Goal: Task Accomplishment & Management: Complete application form

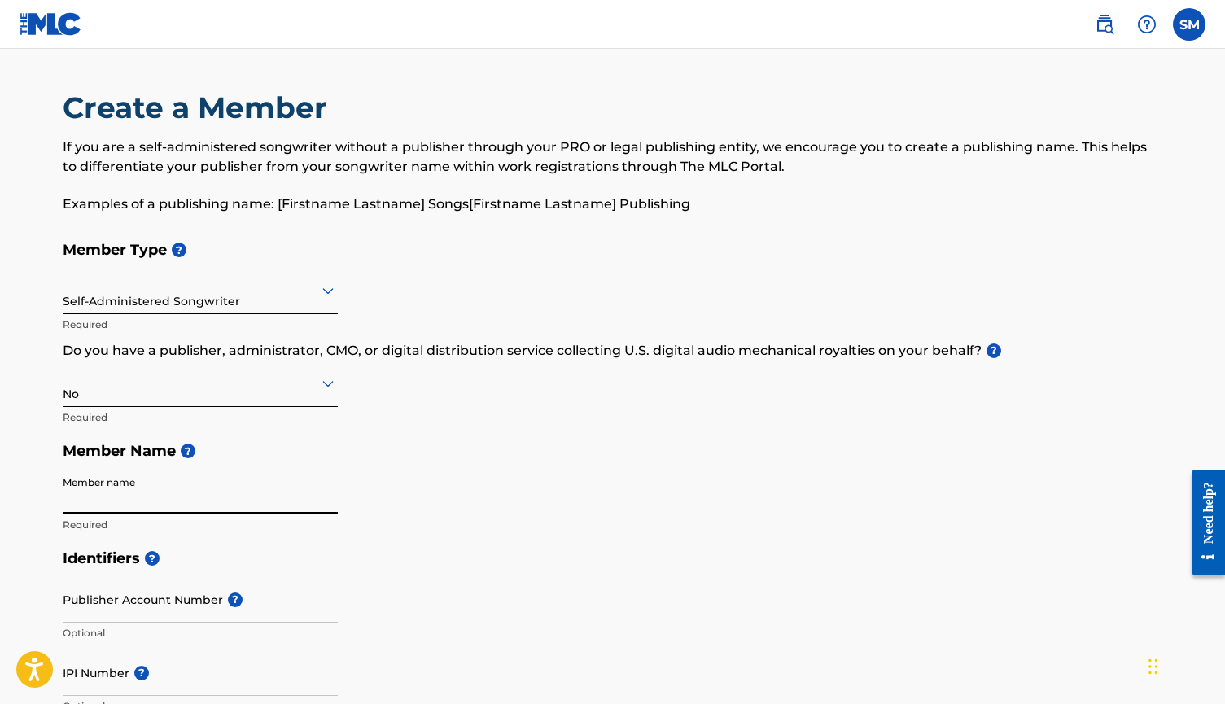
click at [241, 484] on input "Member name" at bounding box center [200, 491] width 275 height 46
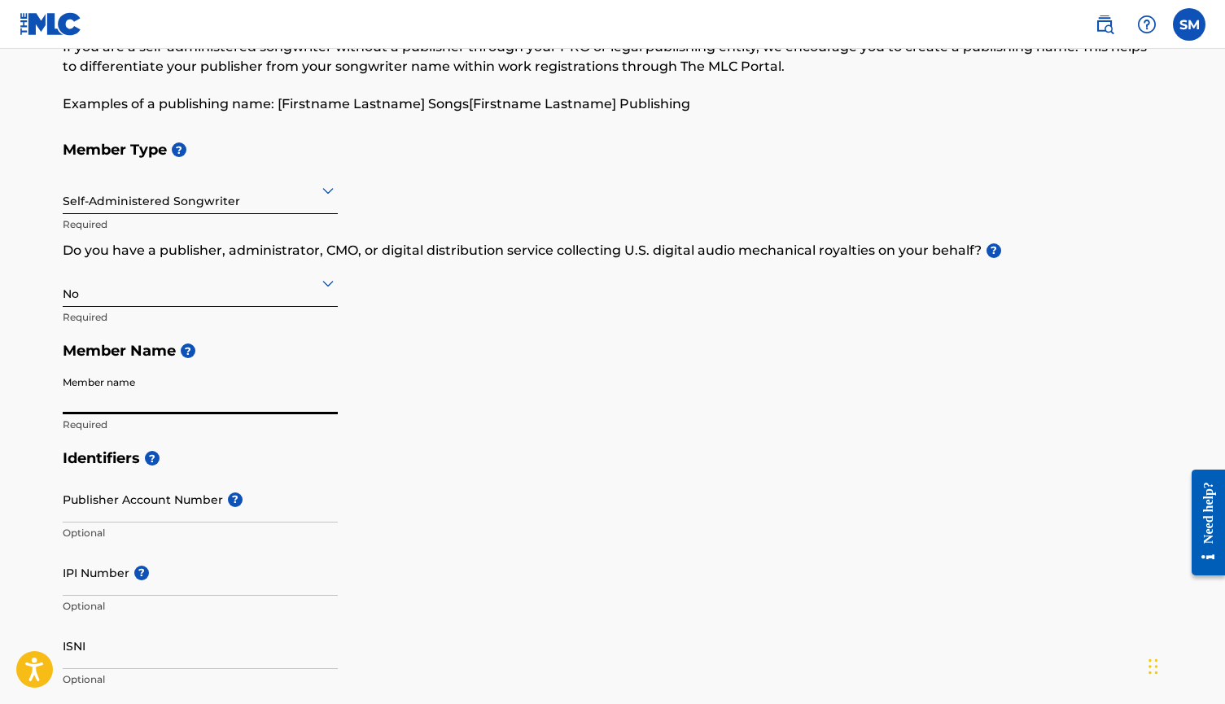
scroll to position [228, 0]
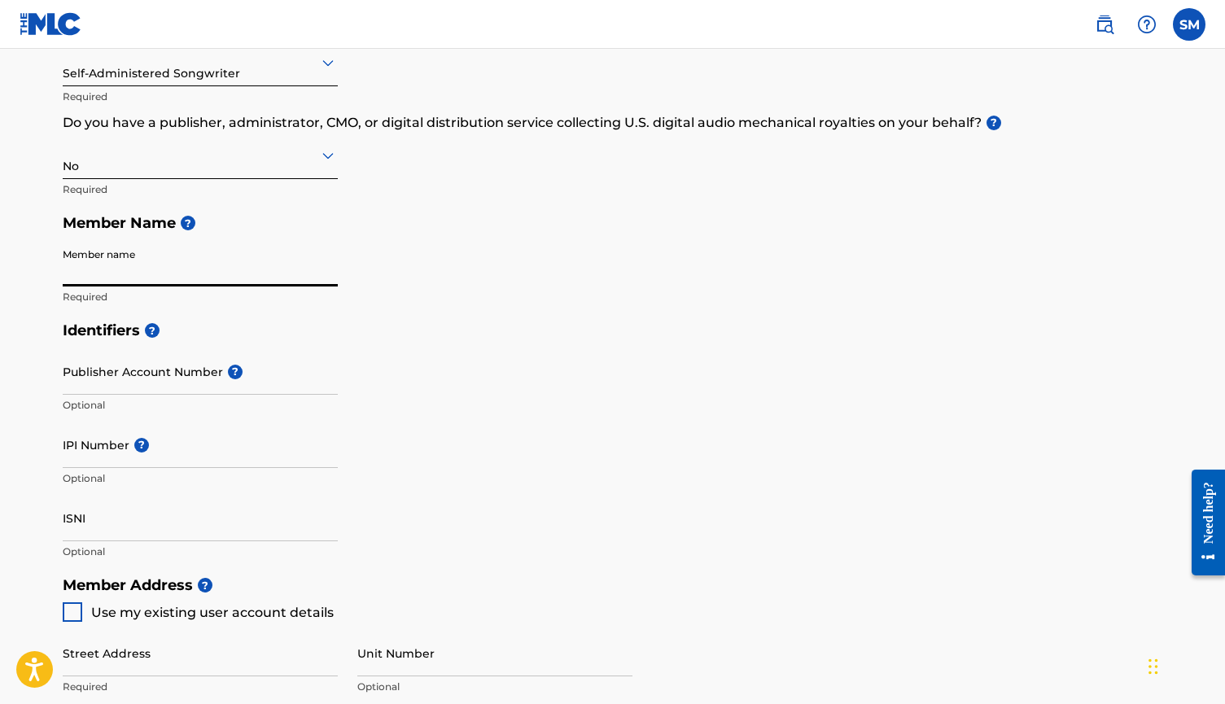
click at [128, 519] on input "ISNI" at bounding box center [200, 518] width 275 height 46
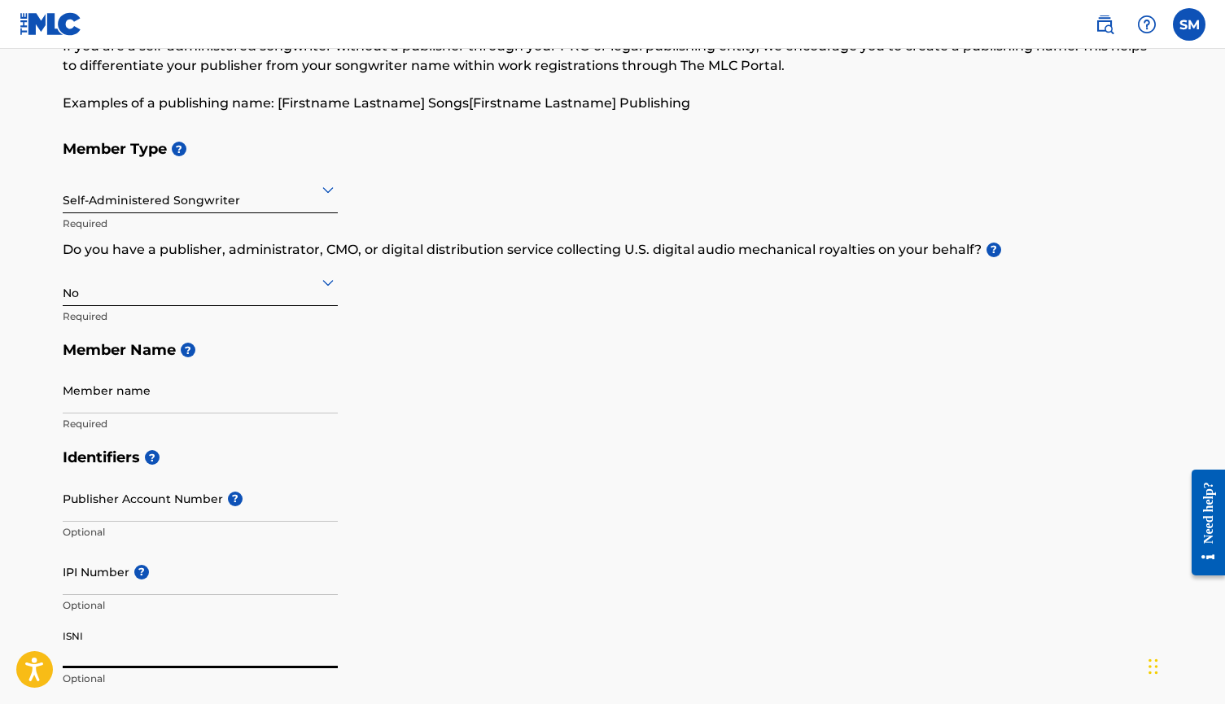
scroll to position [73, 0]
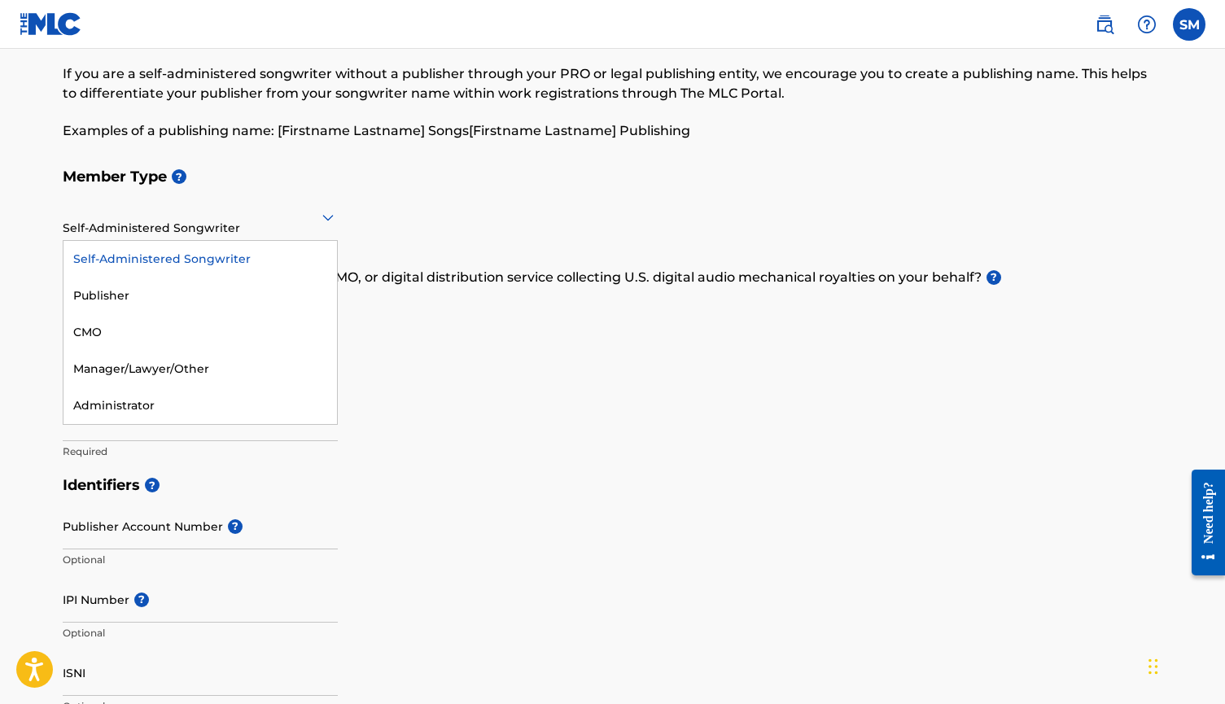
click at [264, 225] on div at bounding box center [200, 217] width 275 height 20
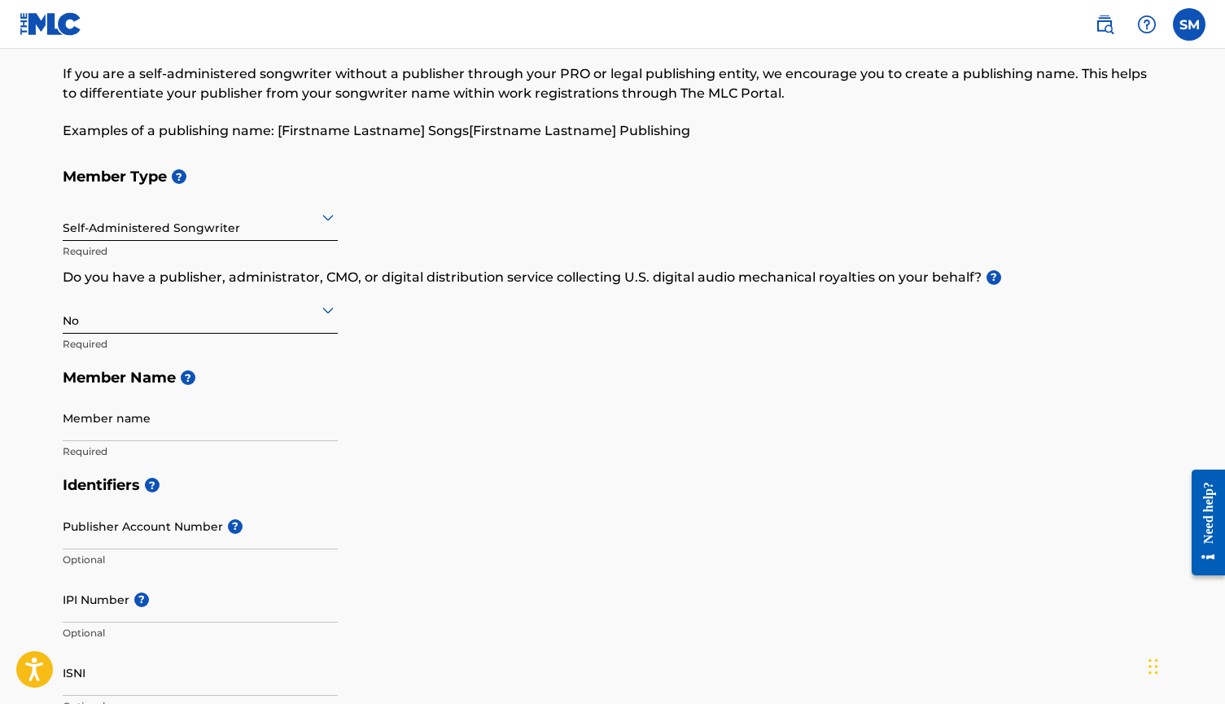
click at [301, 190] on h5 "Member Type ?" at bounding box center [613, 176] width 1100 height 35
click at [205, 422] on input "Member name" at bounding box center [200, 418] width 275 height 46
type input "[PERSON_NAME] Klese [PERSON_NAME]"
click at [244, 470] on h5 "Identifiers ?" at bounding box center [613, 485] width 1100 height 35
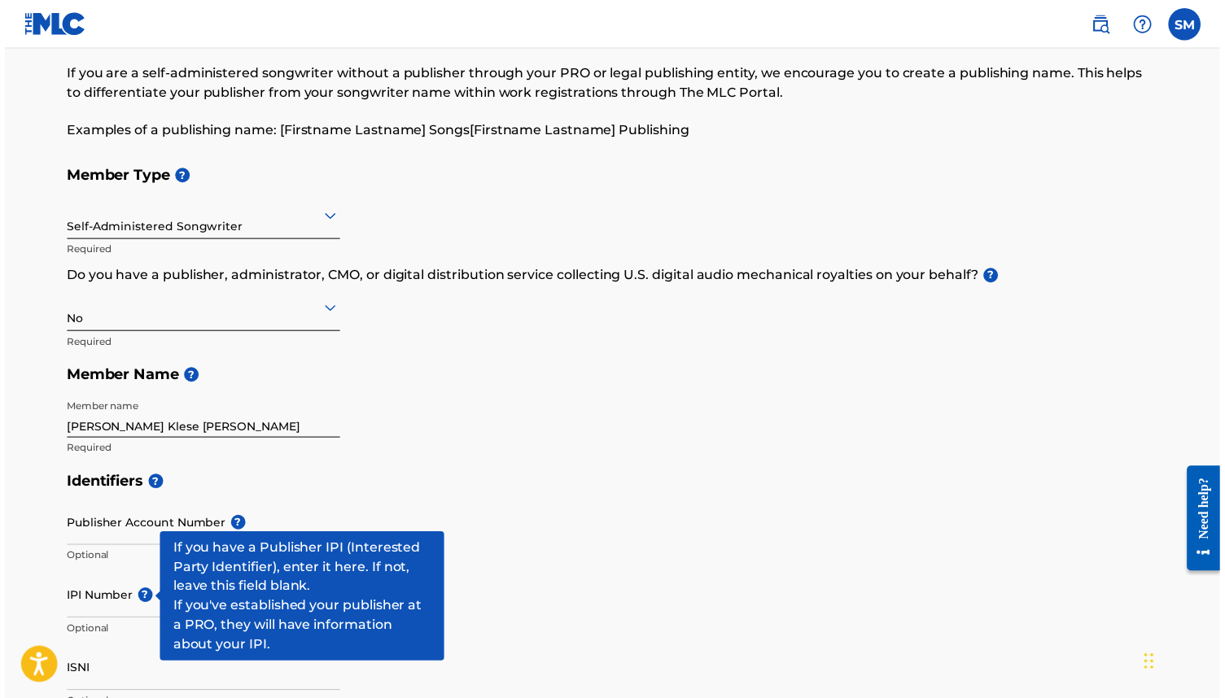
scroll to position [50, 0]
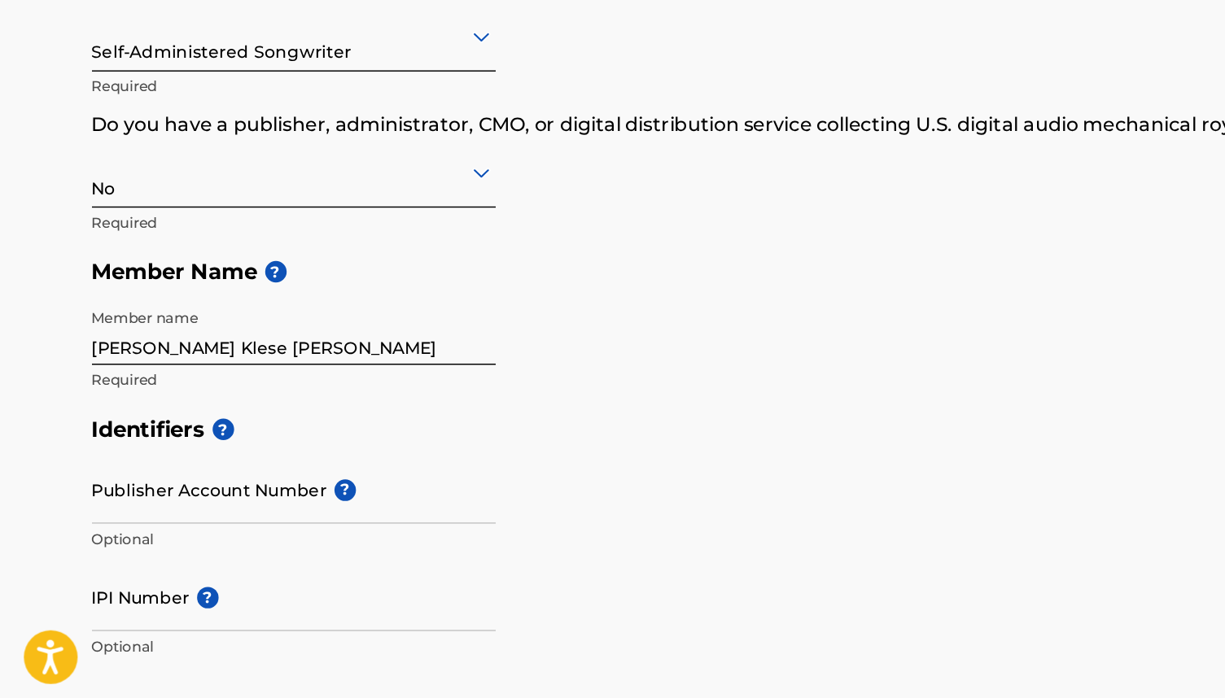
click at [101, 600] on input "IPI Number ?" at bounding box center [200, 623] width 275 height 46
paste input "#1308567639"
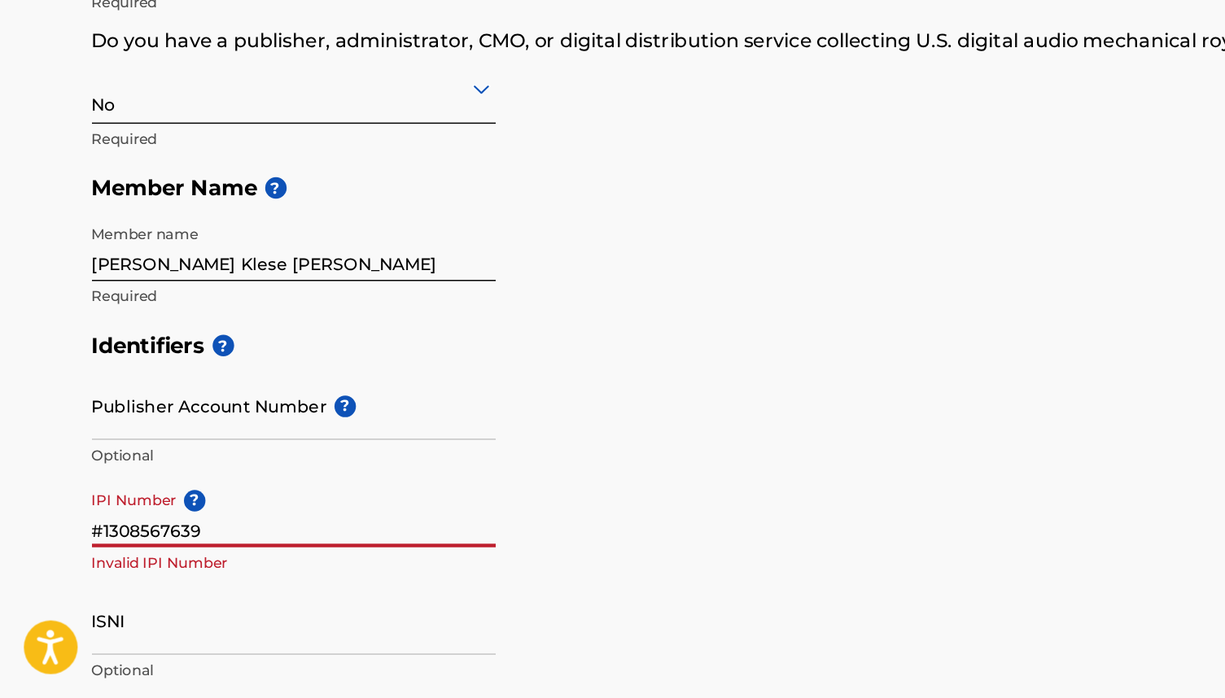
scroll to position [109, 0]
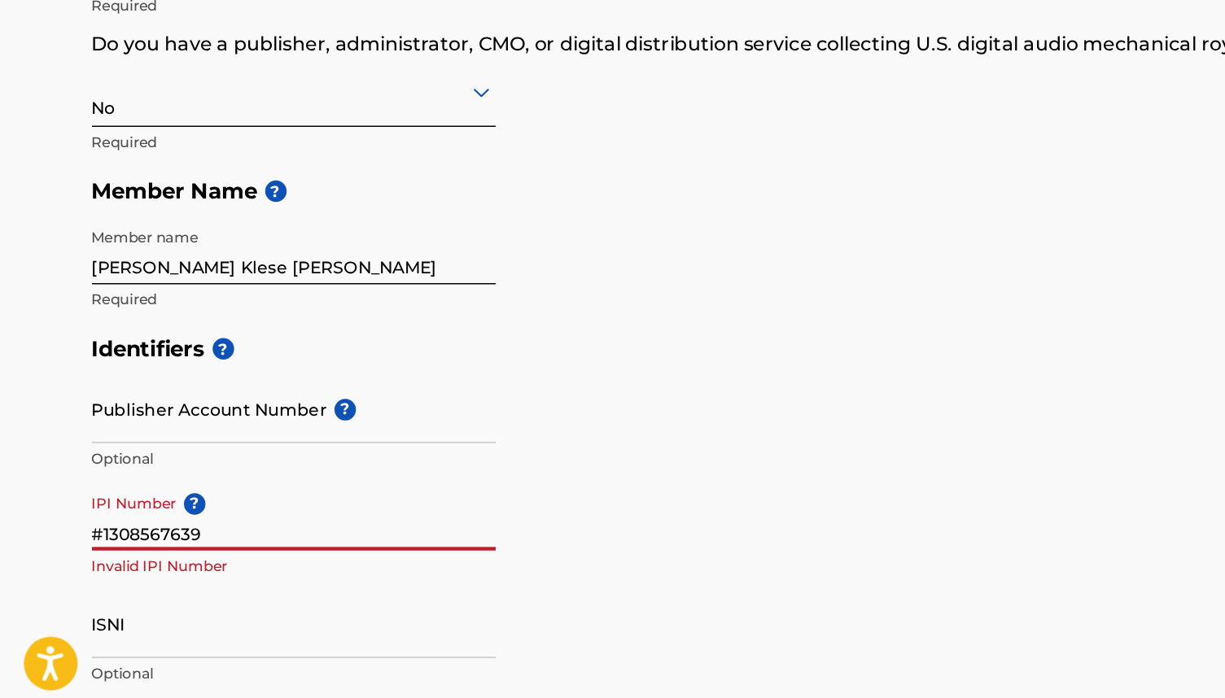
click at [68, 540] on input "#1308567639" at bounding box center [200, 563] width 275 height 46
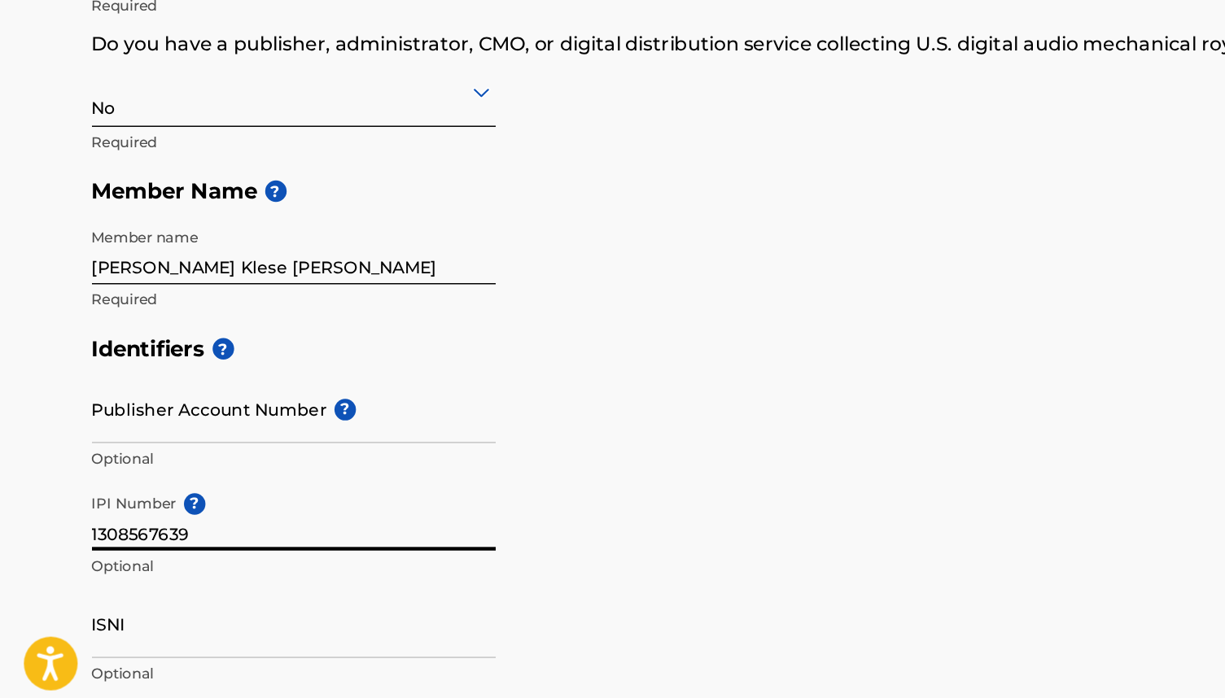
click at [146, 614] on input "ISNI" at bounding box center [200, 637] width 275 height 46
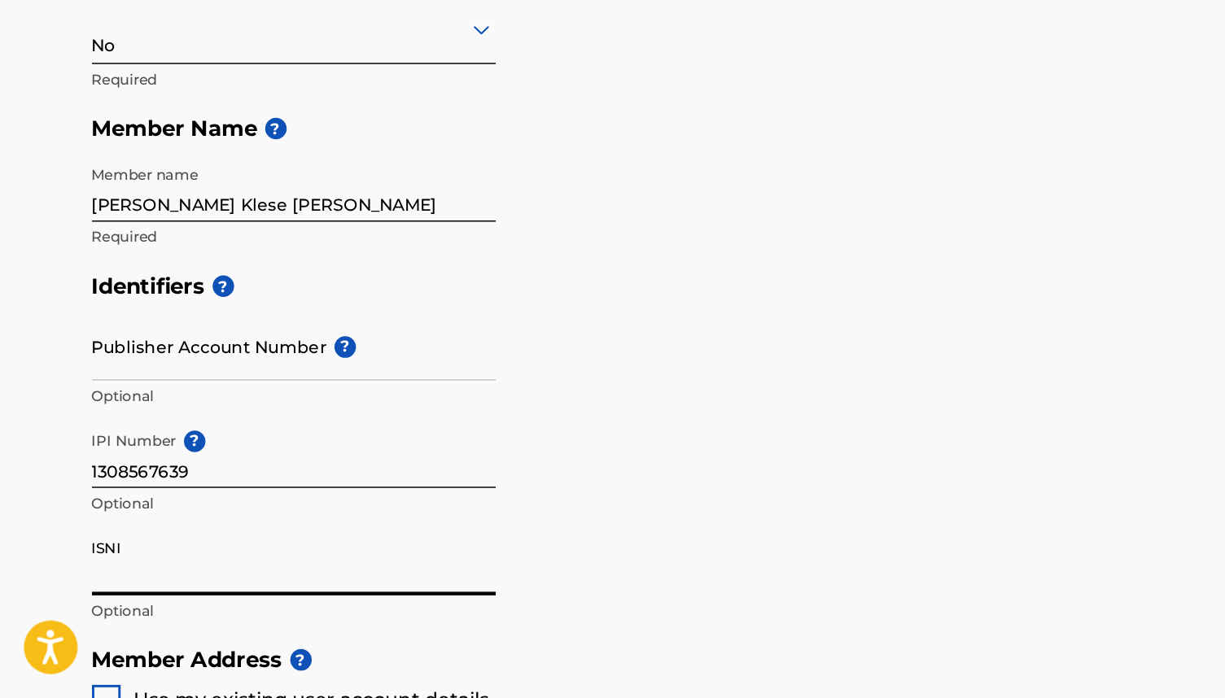
scroll to position [168, 0]
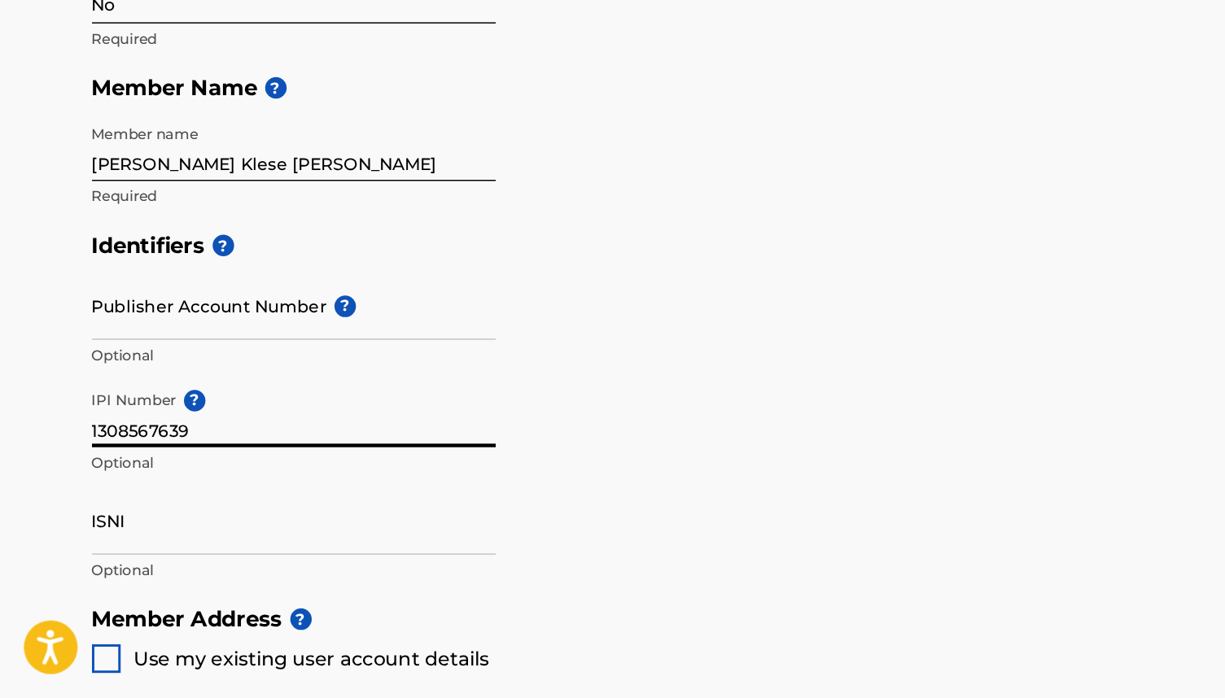
drag, startPoint x: 171, startPoint y: 290, endPoint x: 0, endPoint y: 290, distance: 170.9
click at [0, 290] on main "Create a Member If you are a self-administered songwriter without a publisher t…" at bounding box center [612, 610] width 1225 height 1461
paste input "#"
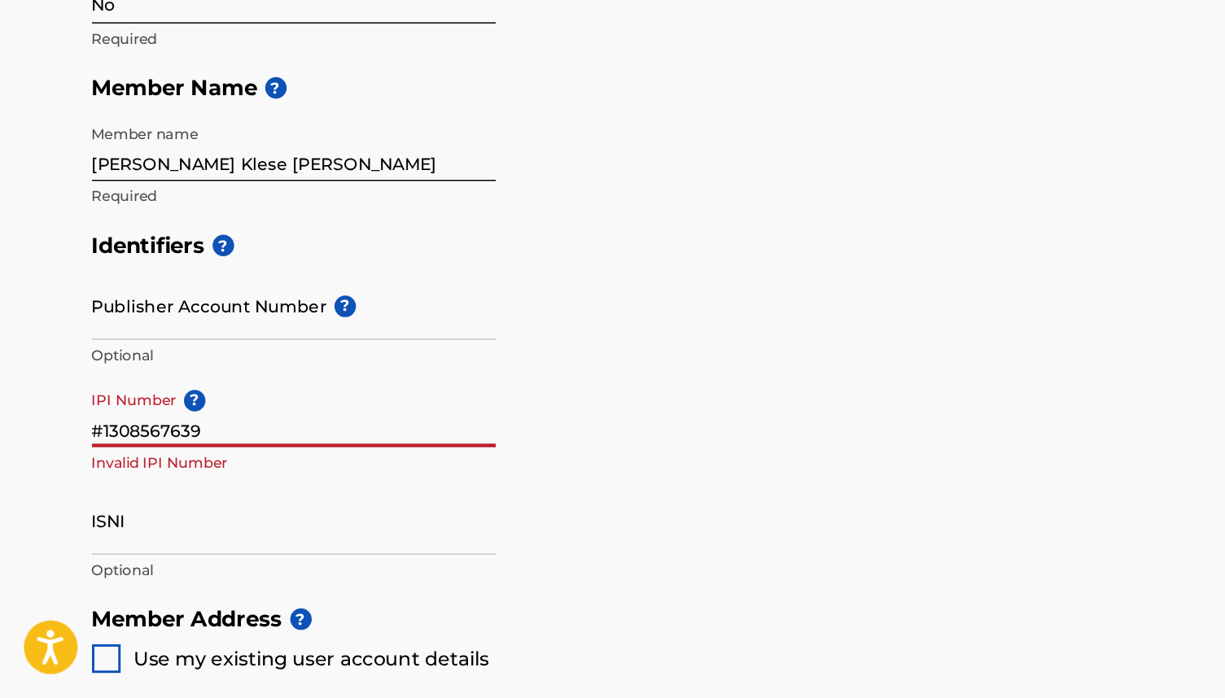
scroll to position [349, 0]
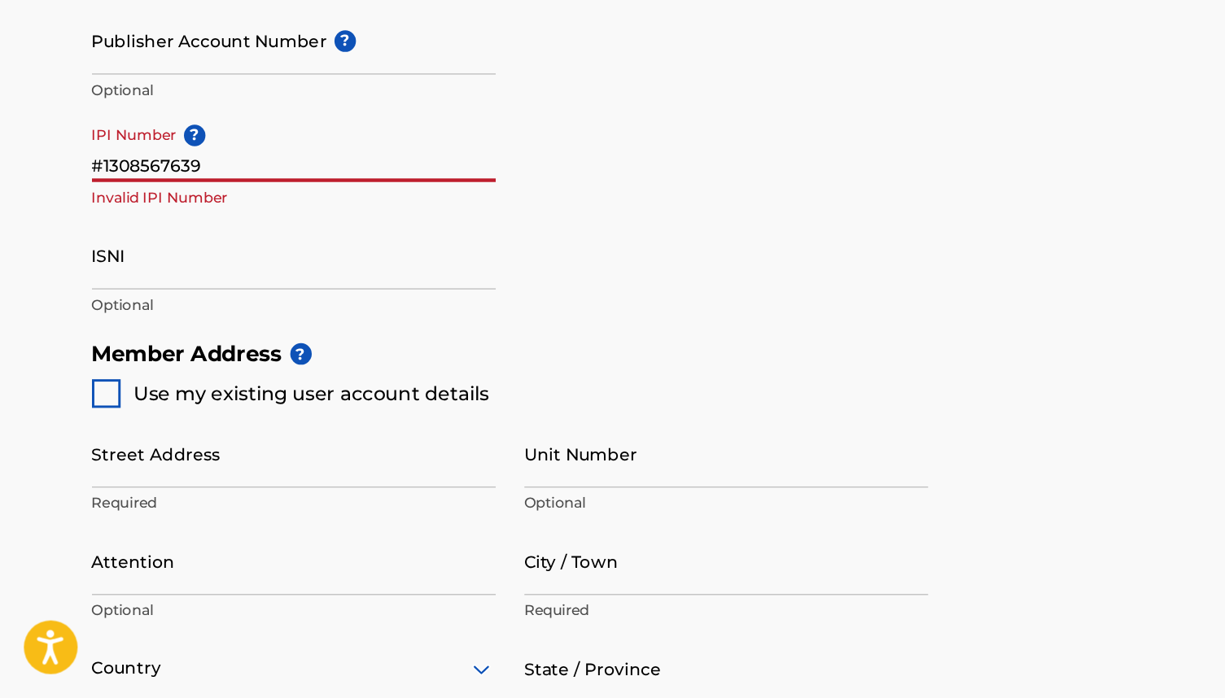
click at [130, 373] on input "ISNI" at bounding box center [200, 396] width 275 height 46
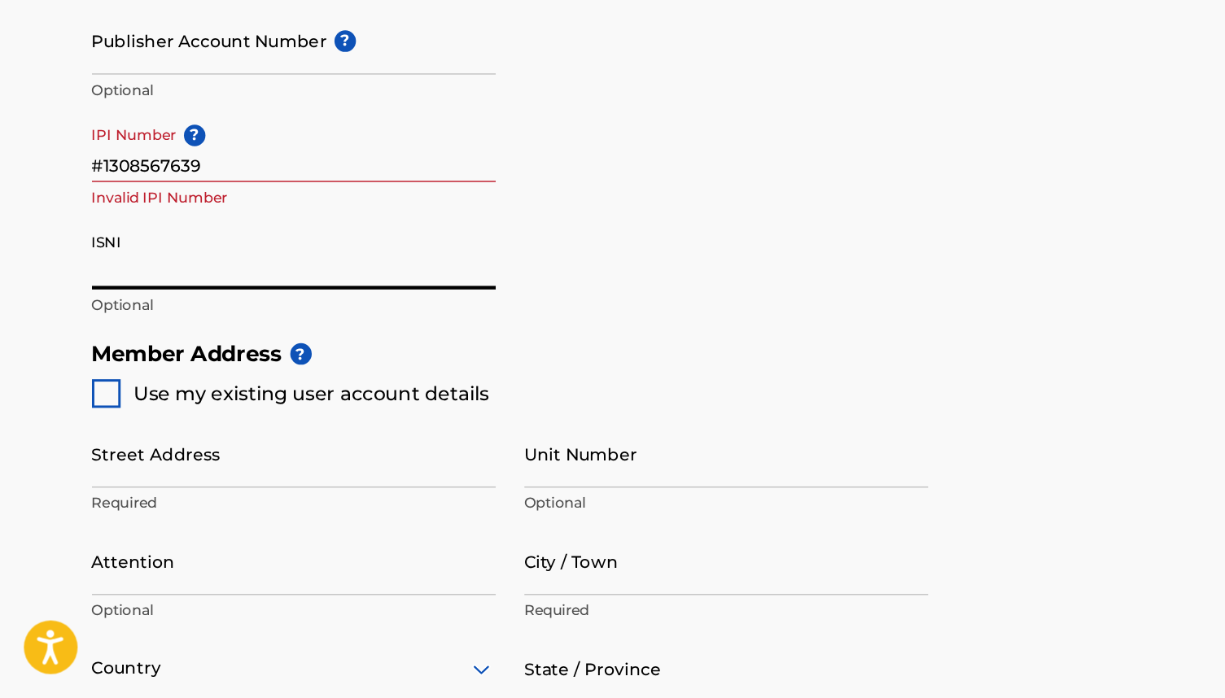
click at [68, 300] on input "#1308567639" at bounding box center [200, 323] width 275 height 46
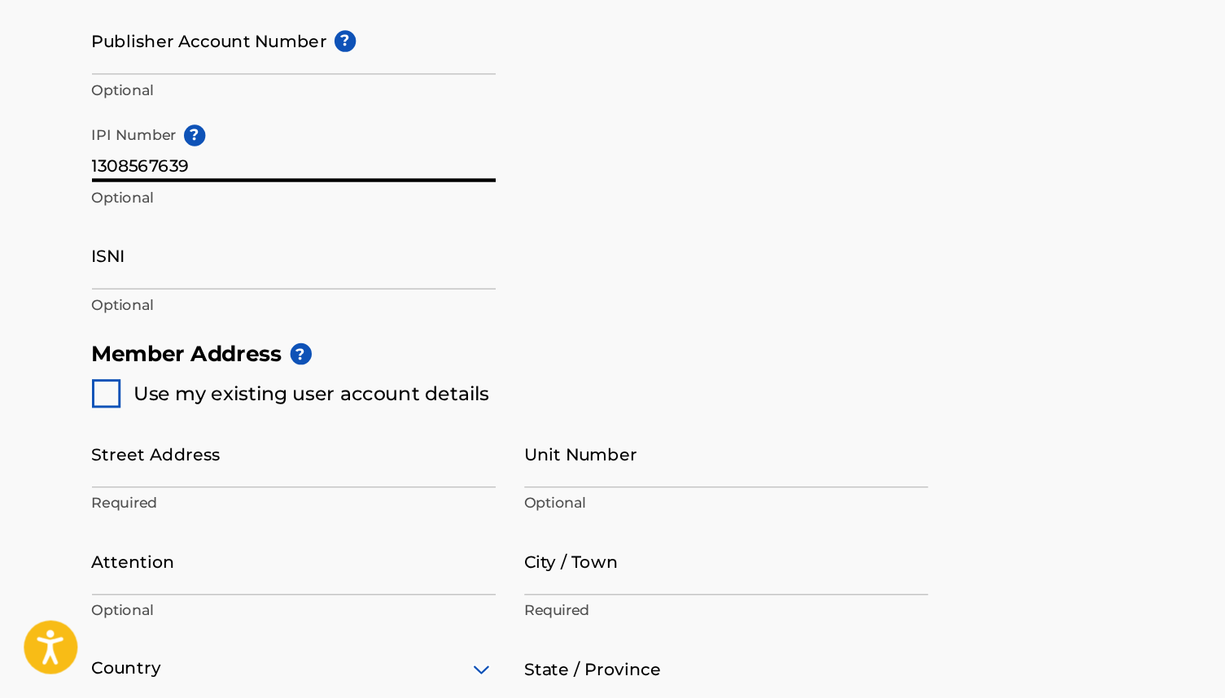
type input "1308567639"
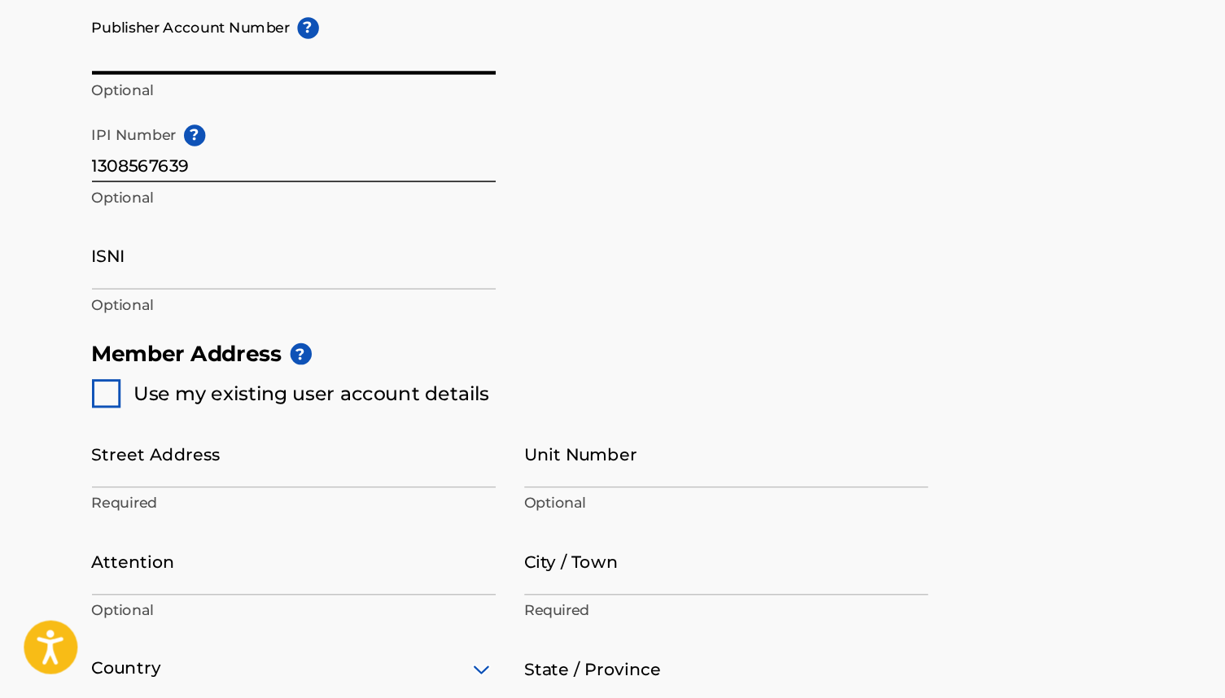
click at [141, 227] on input "Publisher Account Number ?" at bounding box center [200, 250] width 275 height 46
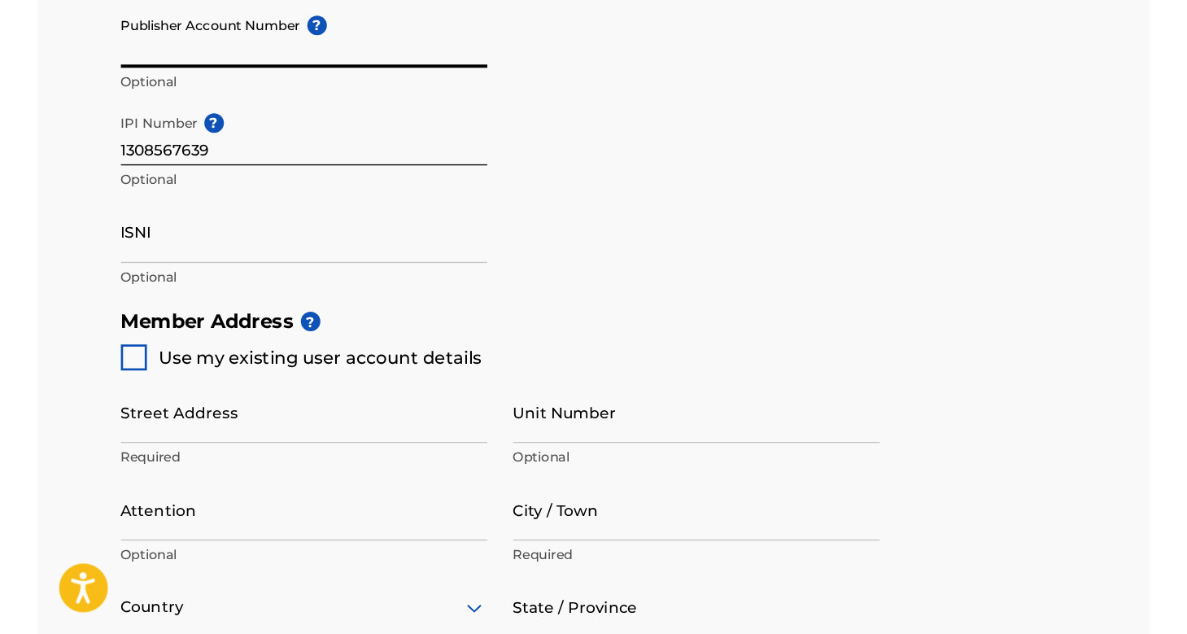
scroll to position [369, 0]
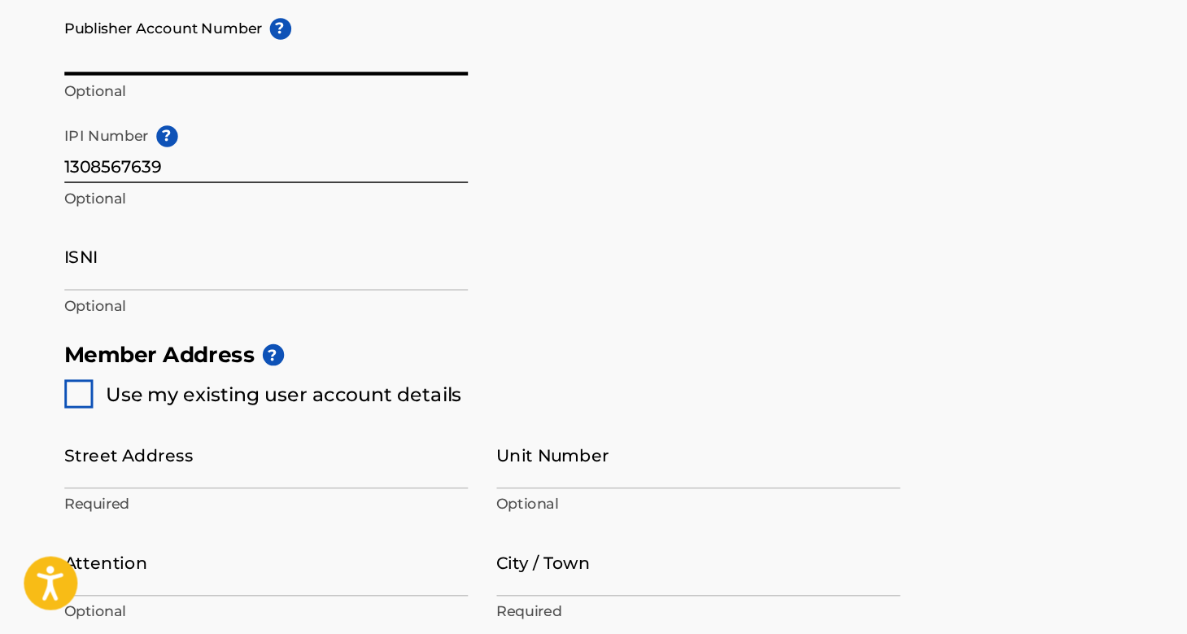
click at [130, 353] on input "ISNI" at bounding box center [181, 376] width 275 height 46
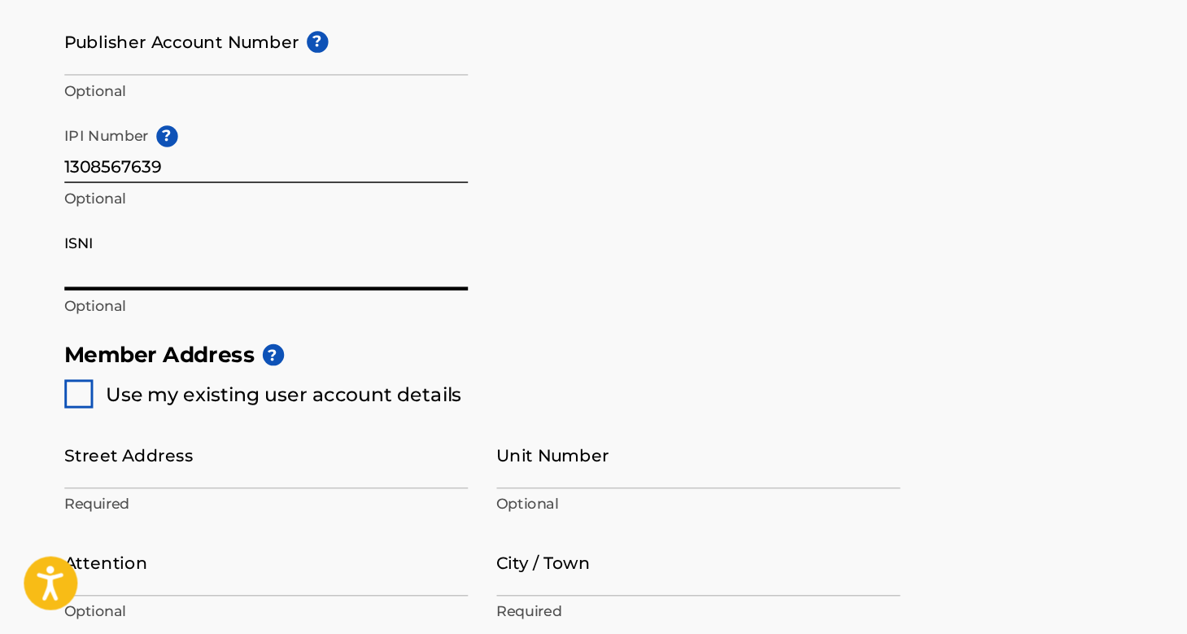
paste input "0000 0005 2790 2255"
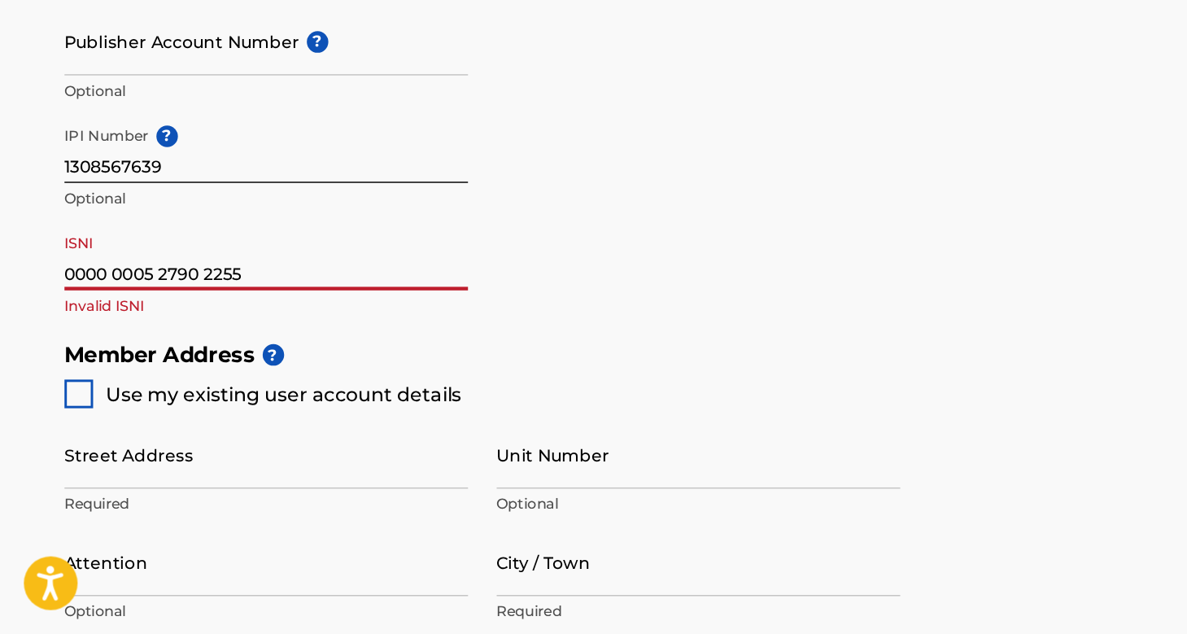
click at [356, 172] on div "Identifiers ? Publisher Account Number ? Optional IPI Number ? 1308567639 Optio…" at bounding box center [594, 299] width 1100 height 255
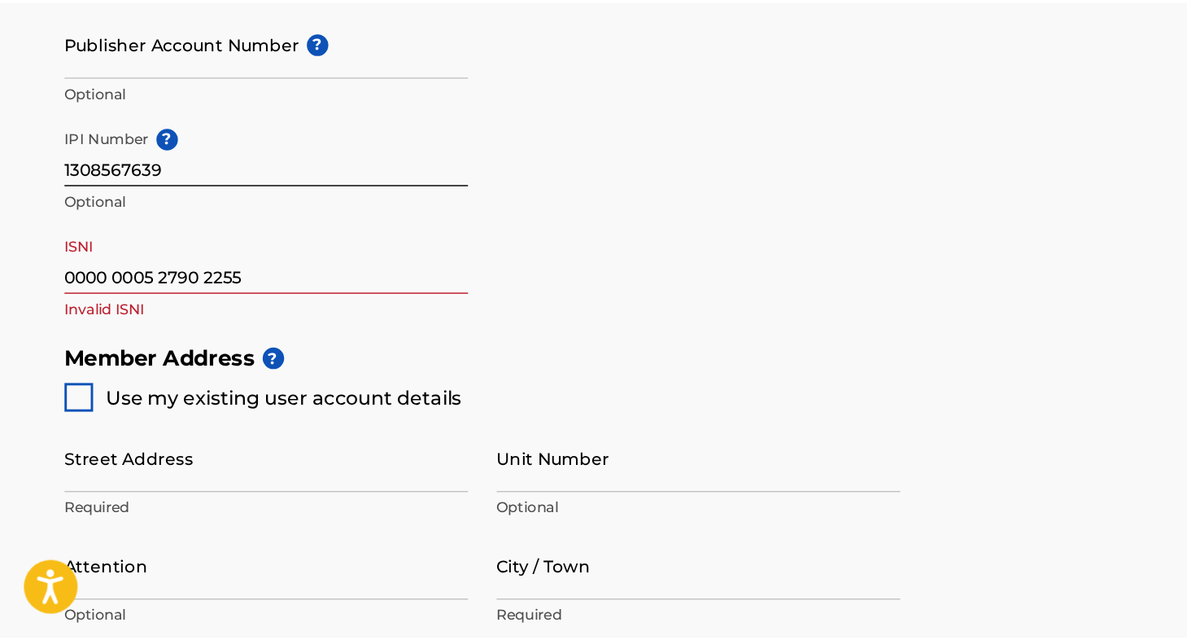
scroll to position [492, 0]
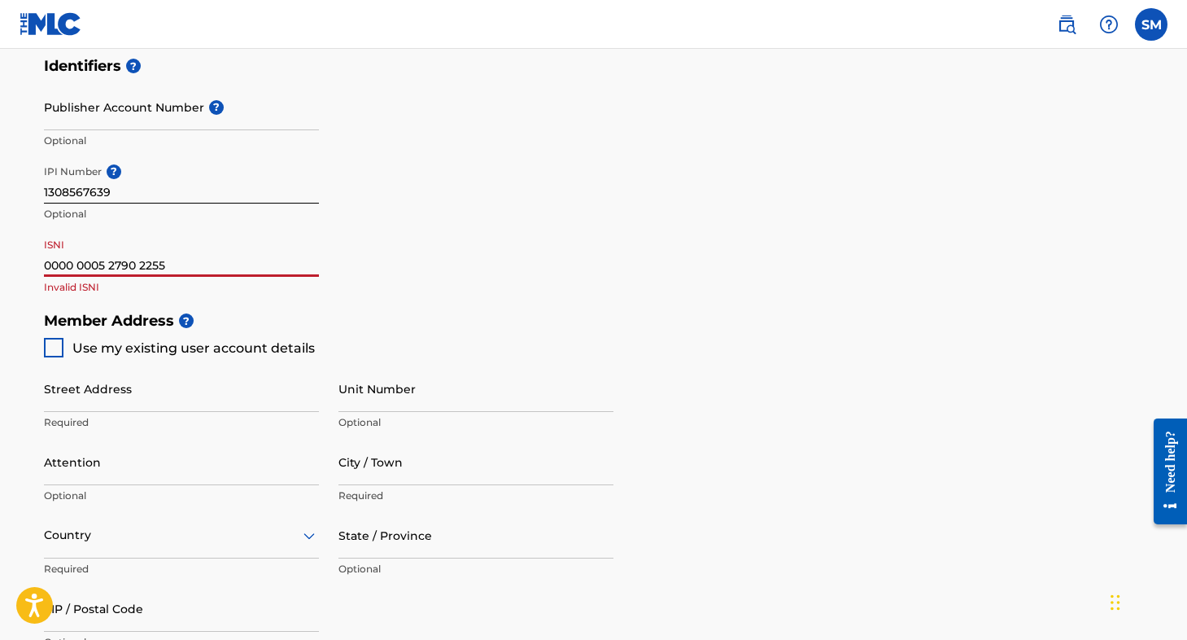
click at [80, 263] on input "0000 0005 2790 2255" at bounding box center [181, 253] width 275 height 46
click at [108, 261] on input "00000005 2790 2255" at bounding box center [181, 253] width 275 height 46
click at [135, 265] on input "000000052790 2255" at bounding box center [181, 253] width 275 height 46
type input "0000000527902255"
click at [158, 296] on div "ISNI 0000000527902255 Optional" at bounding box center [181, 266] width 275 height 73
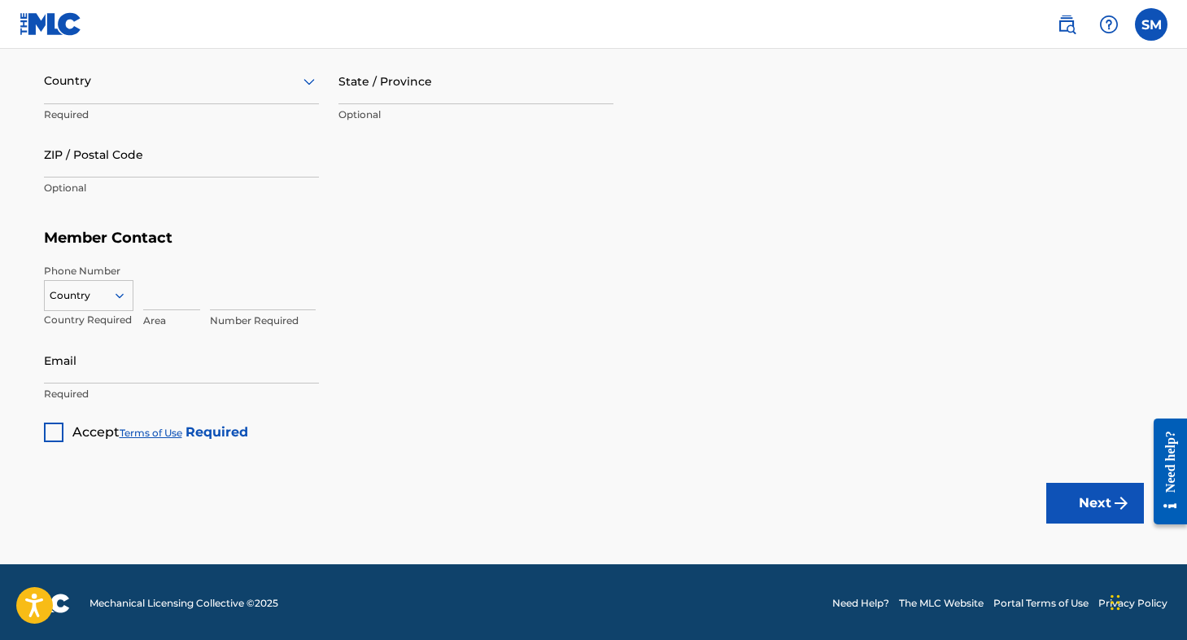
scroll to position [920, 0]
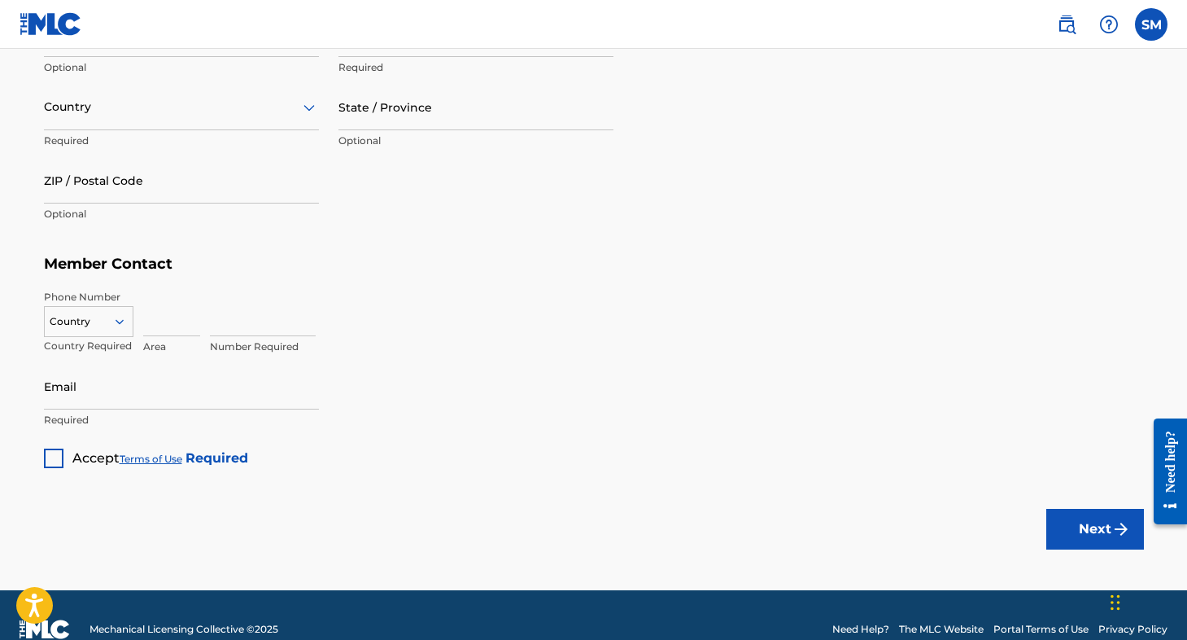
click at [64, 320] on div at bounding box center [89, 321] width 88 height 18
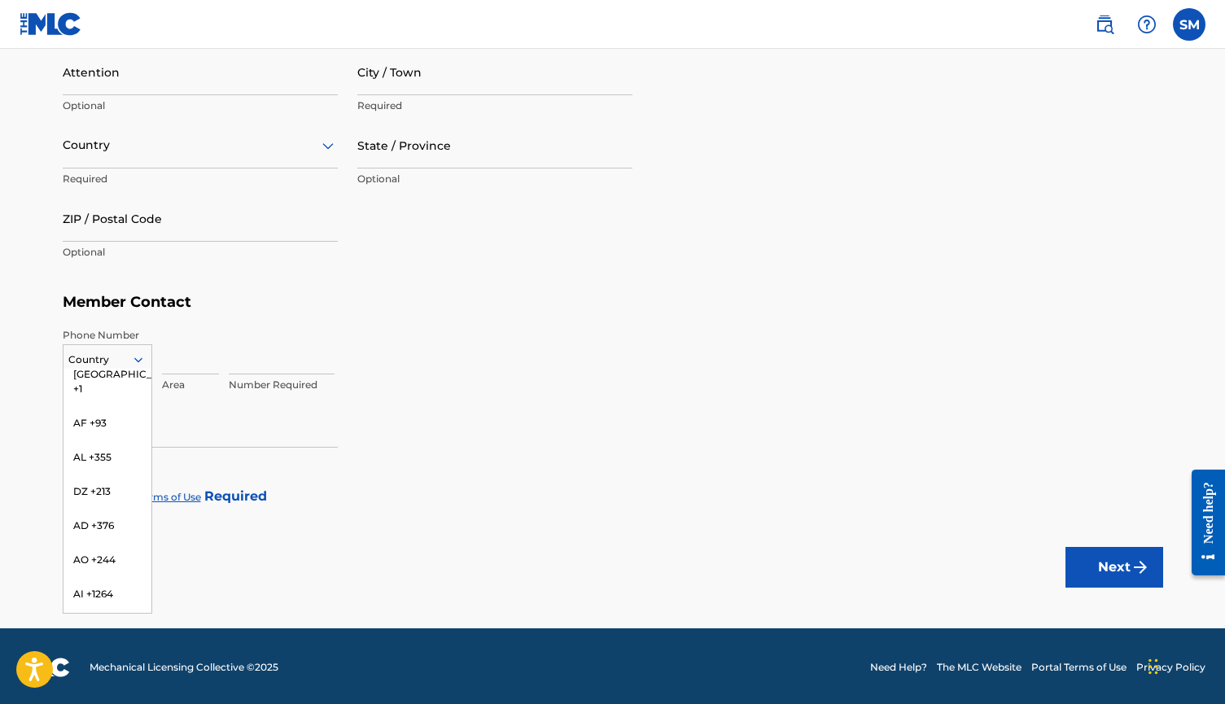
scroll to position [0, 0]
click at [107, 388] on div "US, [GEOGRAPHIC_DATA] +1" at bounding box center [107, 400] width 88 height 63
click at [170, 356] on input at bounding box center [190, 351] width 57 height 46
type input "7276558884"
click at [225, 360] on div "US, [GEOGRAPHIC_DATA] +1 Country Required 7276558884 Invalid value, length of v…" at bounding box center [613, 364] width 1100 height 73
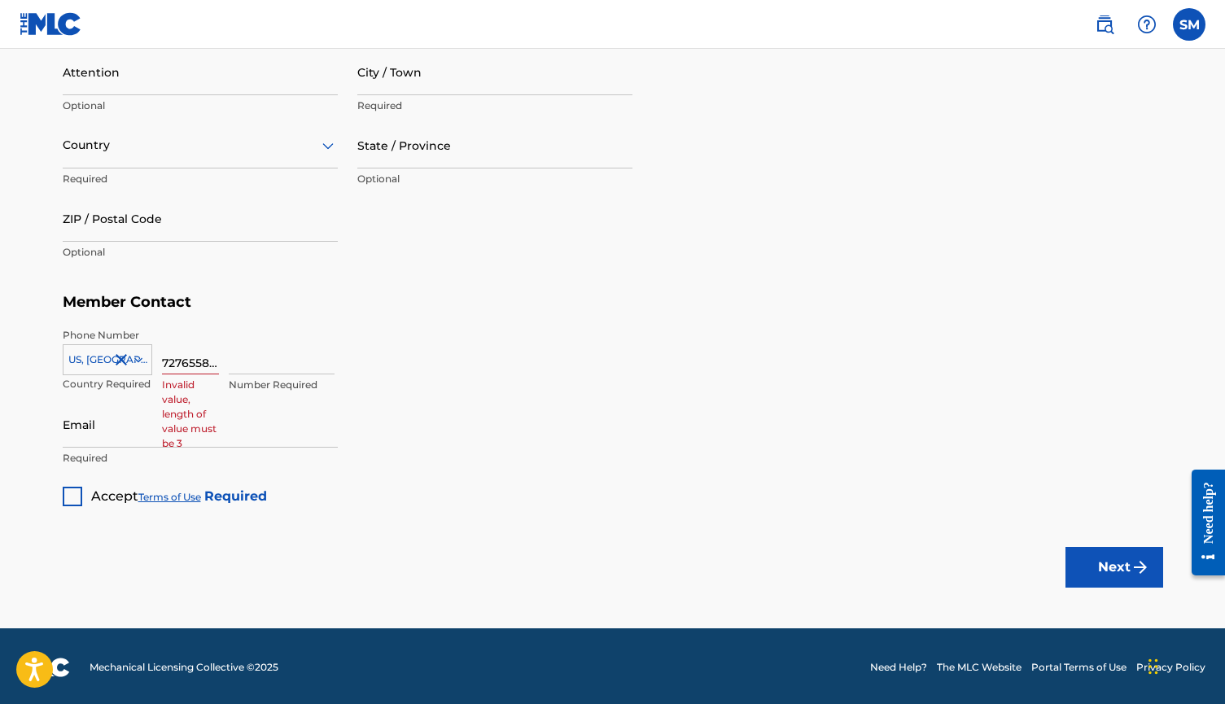
drag, startPoint x: 164, startPoint y: 360, endPoint x: 233, endPoint y: 362, distance: 69.2
click at [234, 362] on div "US, [GEOGRAPHIC_DATA] +1 Country Required 7276558884 Invalid value, length of v…" at bounding box center [613, 364] width 1100 height 73
type input "6558884"
click at [176, 361] on input at bounding box center [190, 351] width 57 height 46
click at [199, 363] on input at bounding box center [190, 351] width 57 height 46
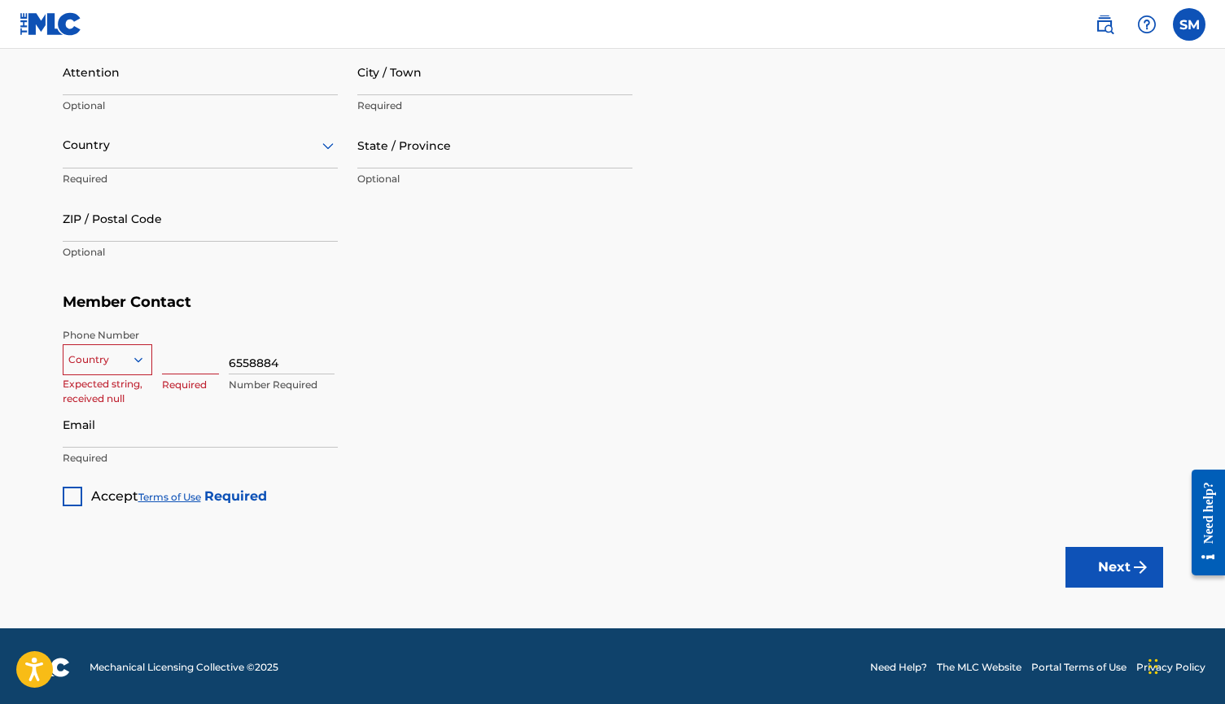
drag, startPoint x: 292, startPoint y: 357, endPoint x: 197, endPoint y: 356, distance: 95.2
click at [197, 357] on div "Country Expected string, received null Required 6558884 Number Required" at bounding box center [613, 364] width 1100 height 73
click at [177, 352] on input at bounding box center [190, 351] width 57 height 46
click at [251, 353] on input at bounding box center [282, 351] width 106 height 46
click at [158, 429] on input "Email" at bounding box center [200, 424] width 275 height 46
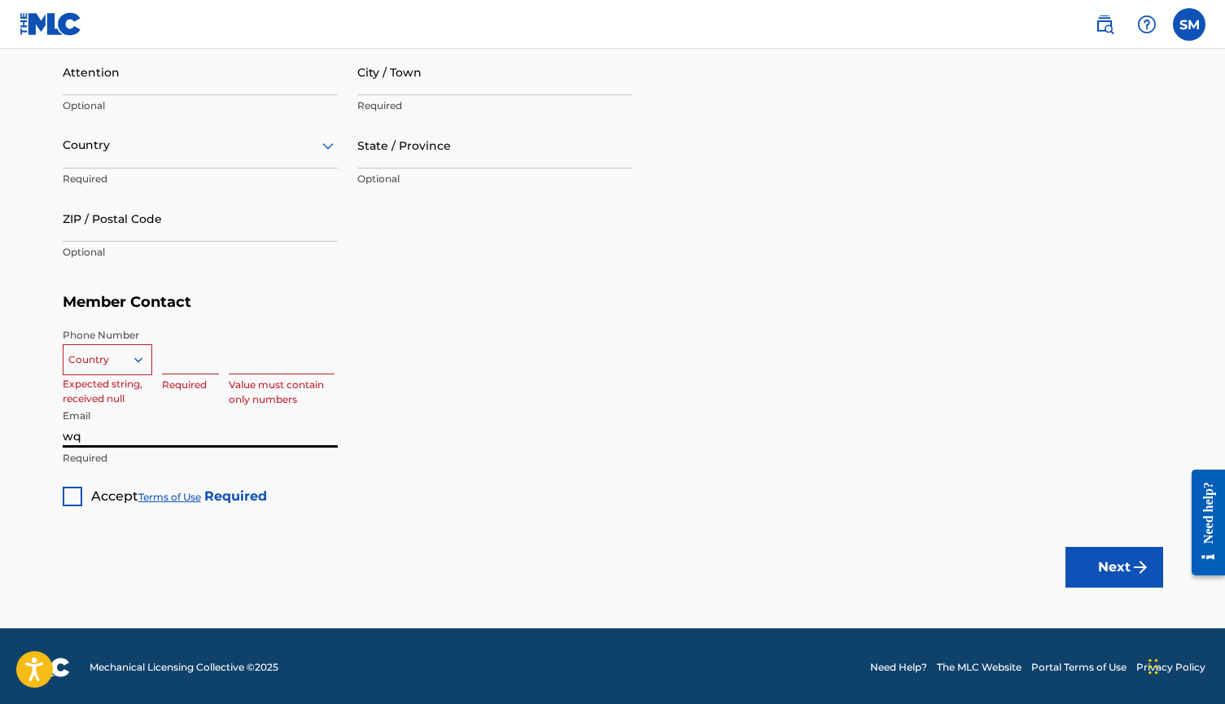
type input "w"
type input "shaemcleodmusic"
type input "[EMAIL_ADDRESS][DOMAIN_NAME]"
click at [78, 491] on div at bounding box center [73, 497] width 20 height 20
click at [202, 348] on input at bounding box center [190, 351] width 57 height 46
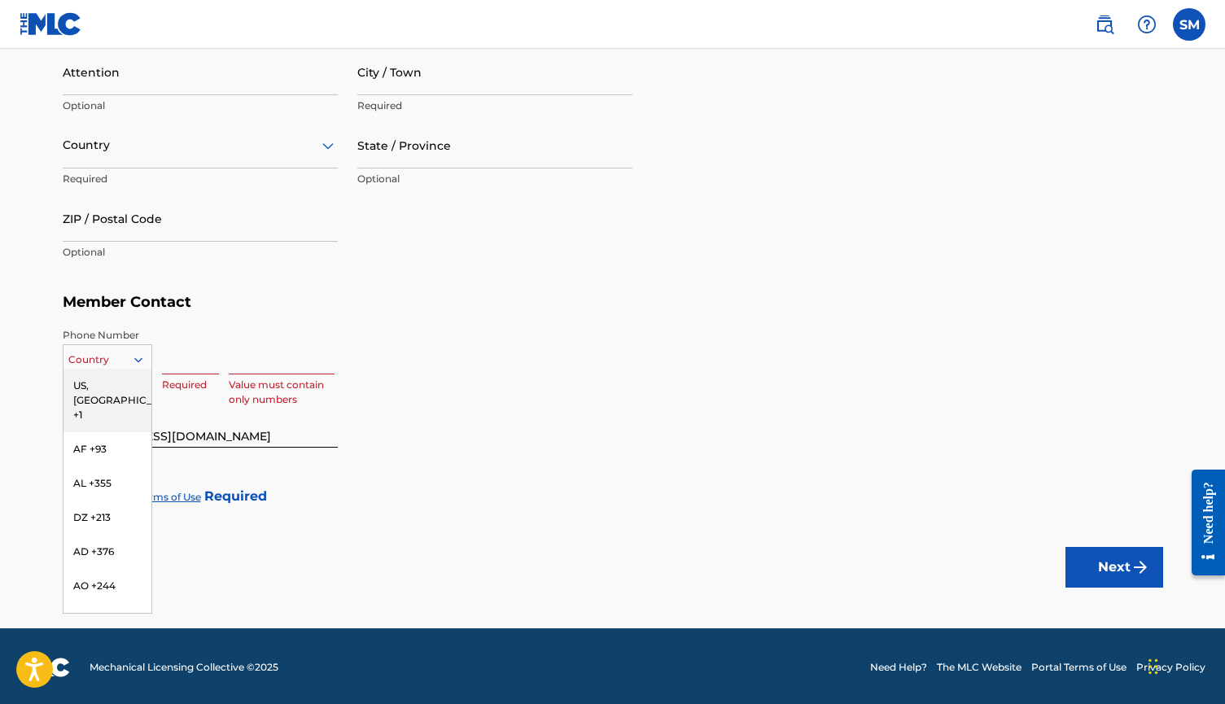
click at [123, 351] on div at bounding box center [107, 360] width 88 height 18
click at [121, 377] on div "US, [GEOGRAPHIC_DATA] +1" at bounding box center [107, 400] width 88 height 63
click at [170, 360] on input at bounding box center [190, 351] width 57 height 46
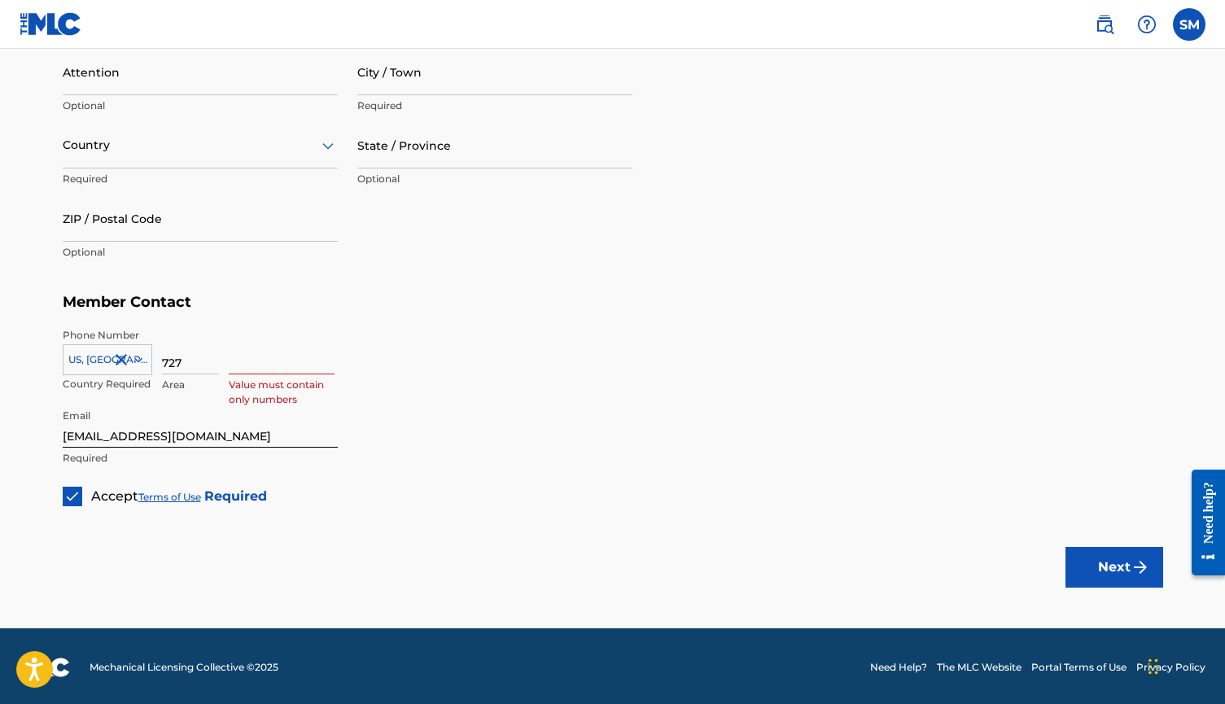
type input "727"
click at [268, 348] on input at bounding box center [282, 351] width 106 height 46
type input "6558884"
click at [277, 295] on h5 "Member Contact" at bounding box center [613, 302] width 1100 height 35
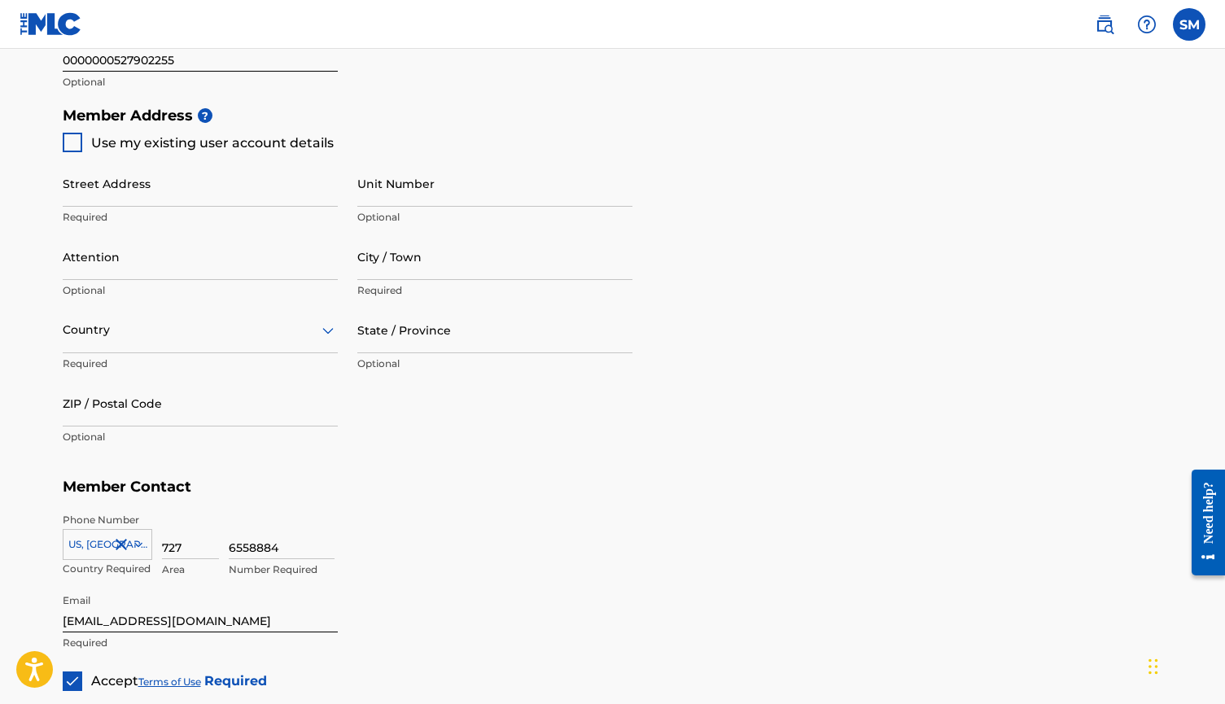
scroll to position [618, 0]
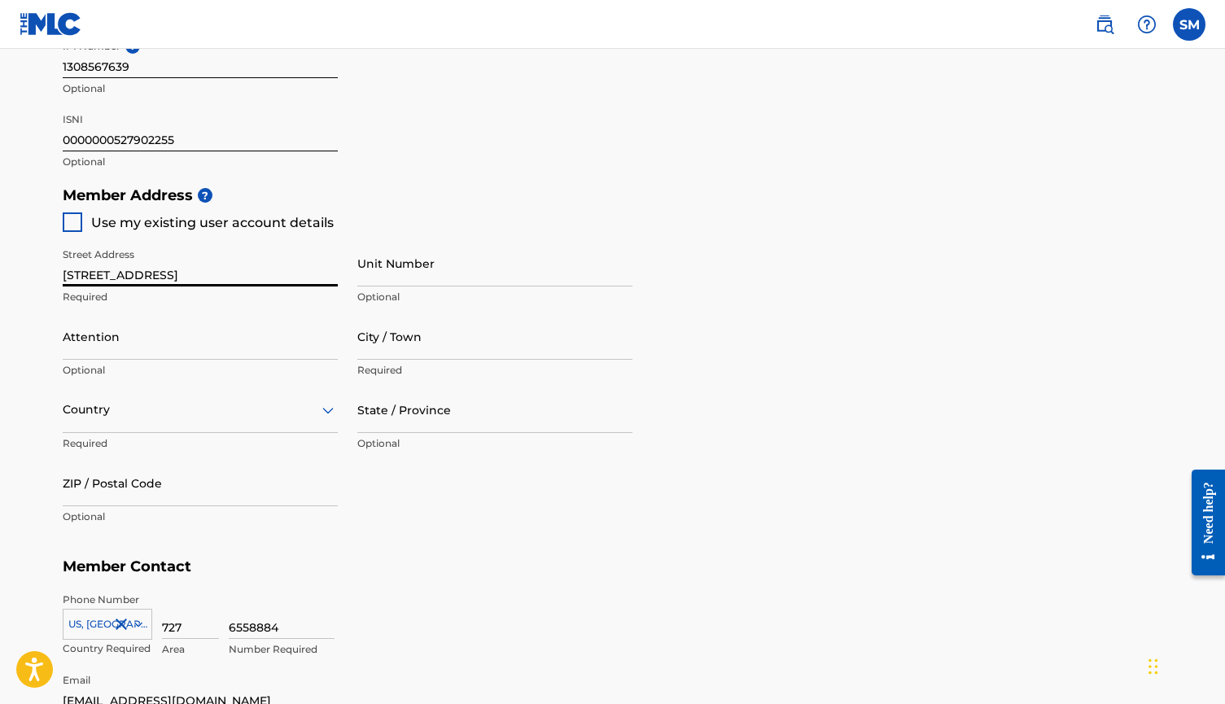
drag, startPoint x: 201, startPoint y: 265, endPoint x: 75, endPoint y: 264, distance: 126.1
click at [75, 264] on input "[STREET_ADDRESS]" at bounding box center [200, 263] width 275 height 46
type input "[STREET_ADDRESS]"
click at [52, 268] on div "Create a Member If you are a self-administered songwriter without a publisher t…" at bounding box center [612, 121] width 1139 height 1299
drag, startPoint x: 62, startPoint y: 269, endPoint x: 173, endPoint y: 269, distance: 111.5
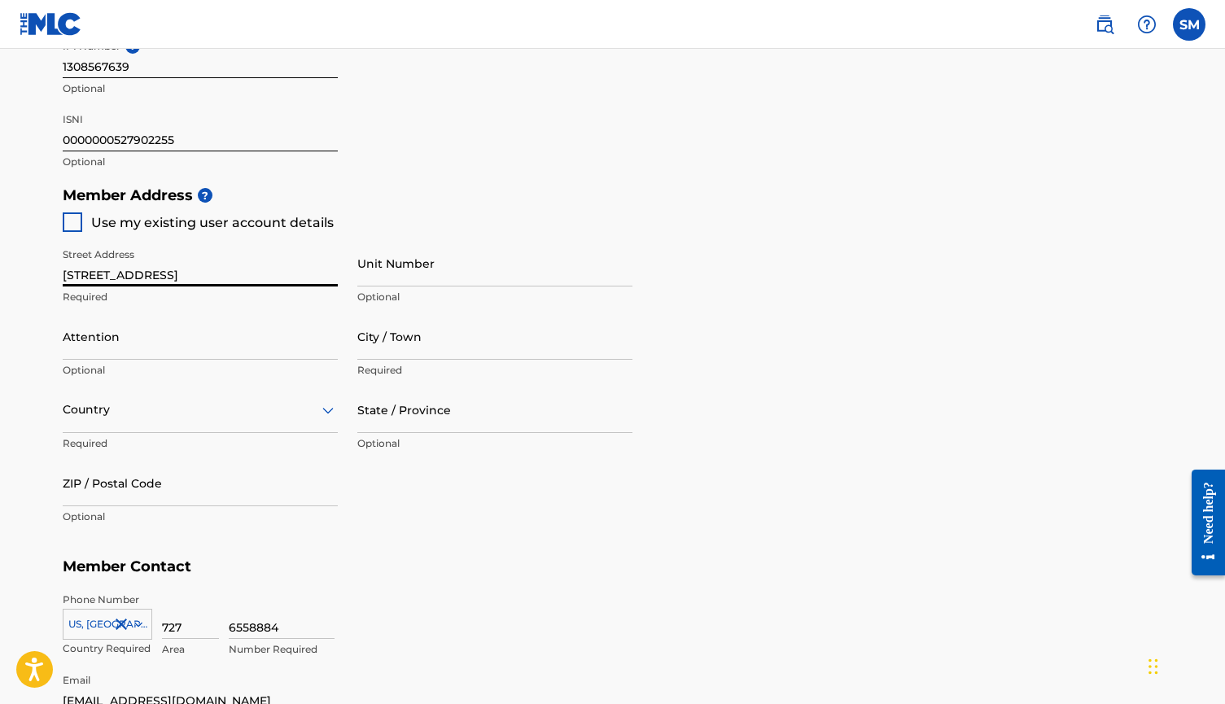
click at [173, 269] on input "[STREET_ADDRESS]" at bounding box center [200, 263] width 275 height 46
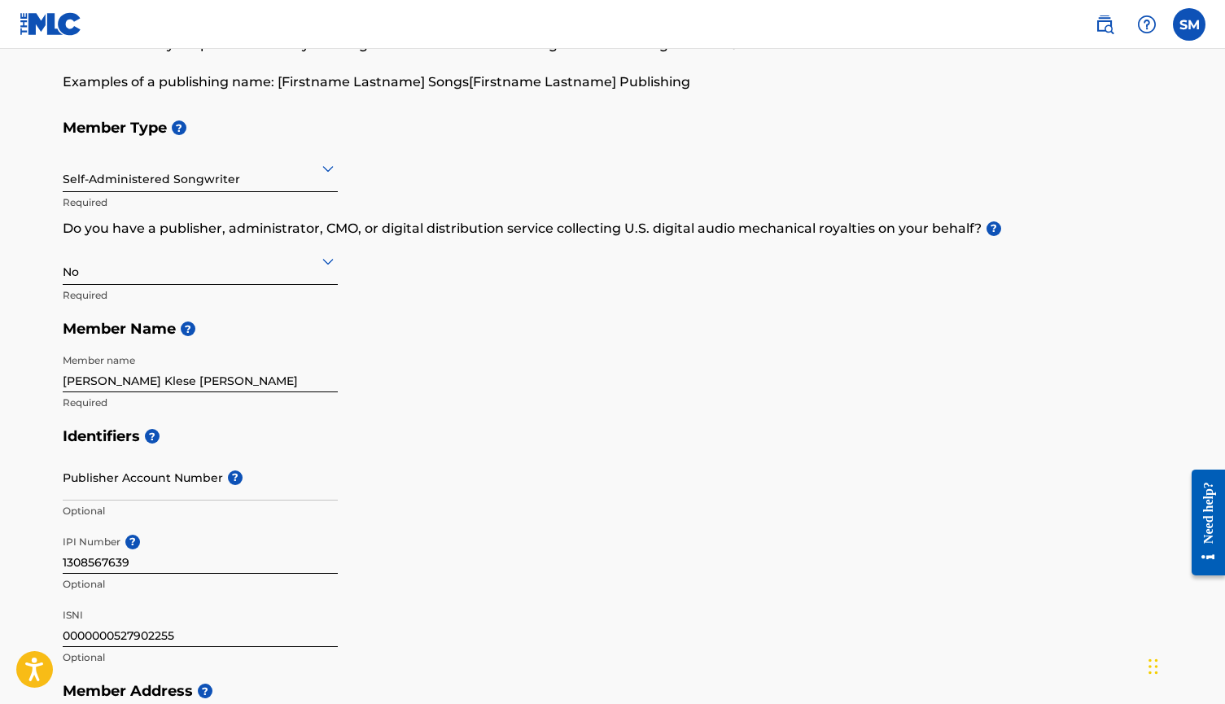
scroll to position [76, 0]
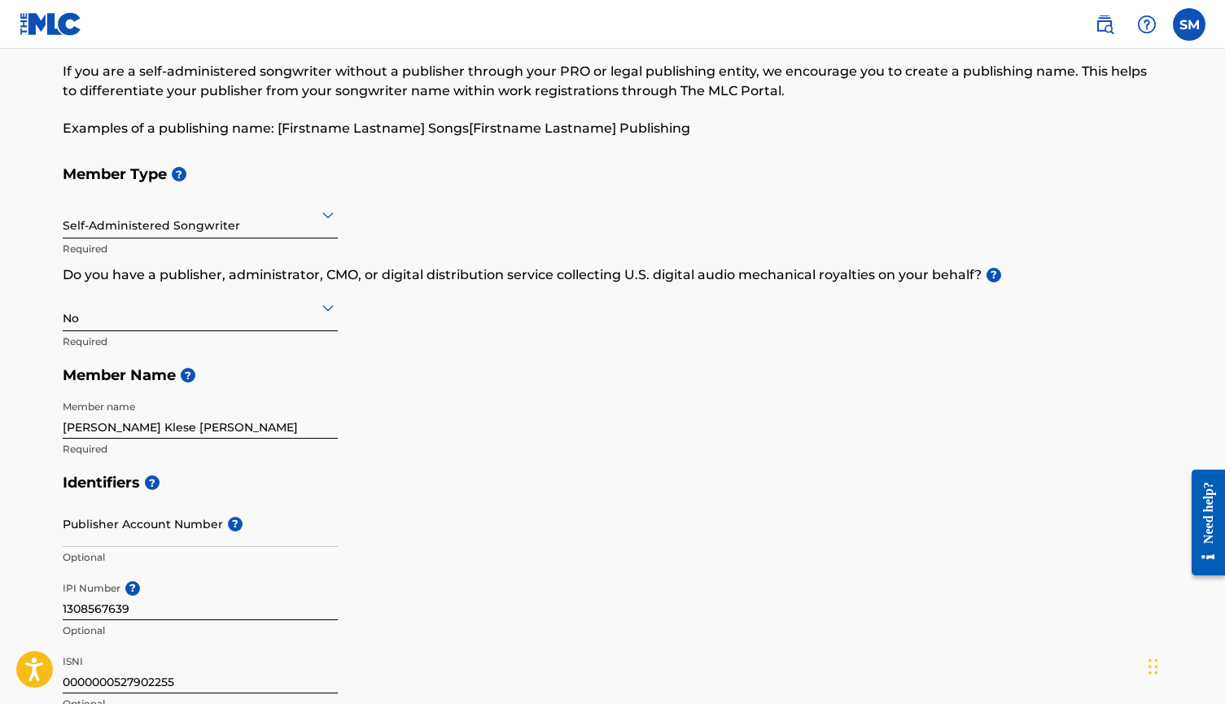
click at [228, 183] on h5 "Member Type ?" at bounding box center [613, 174] width 1100 height 35
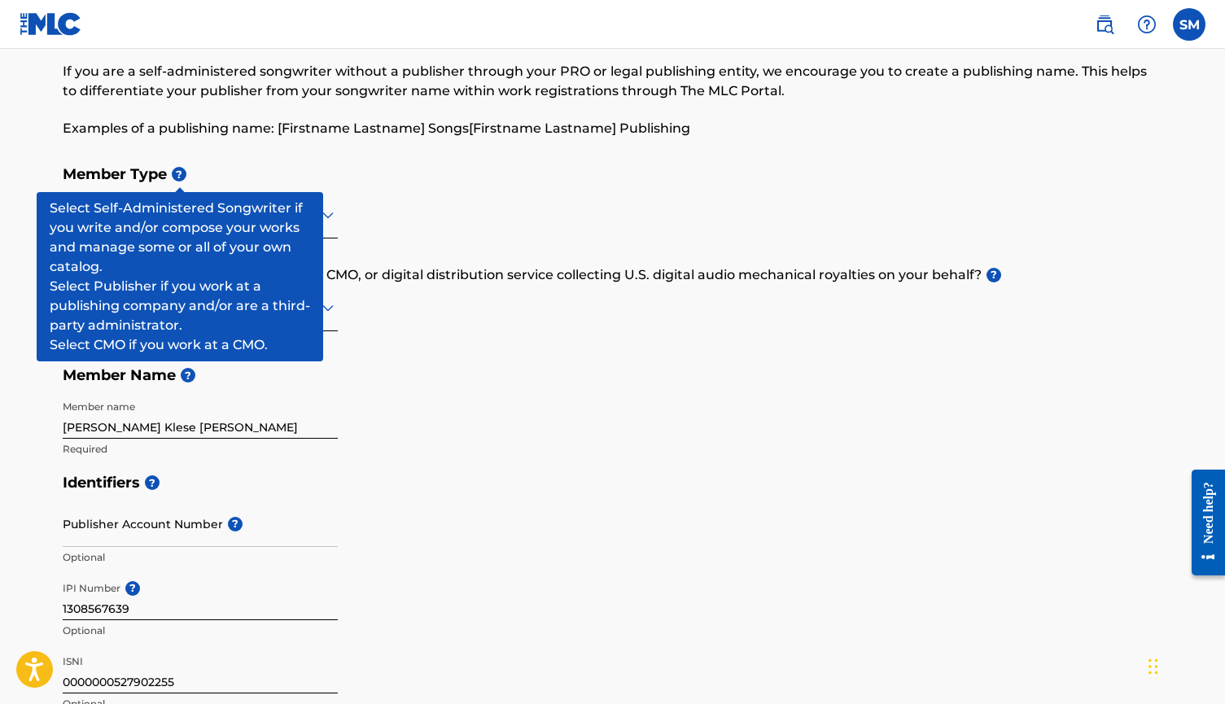
click at [176, 176] on span "?" at bounding box center [179, 174] width 15 height 15
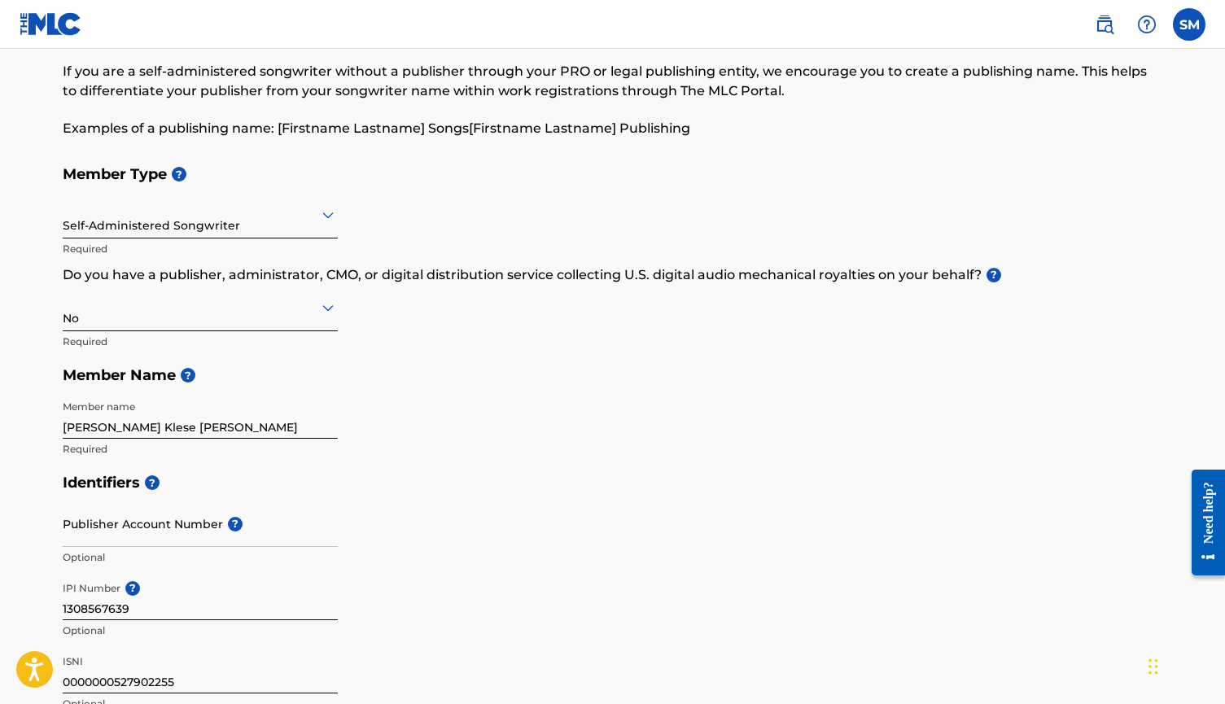
click at [215, 164] on h5 "Member Type ?" at bounding box center [613, 174] width 1100 height 35
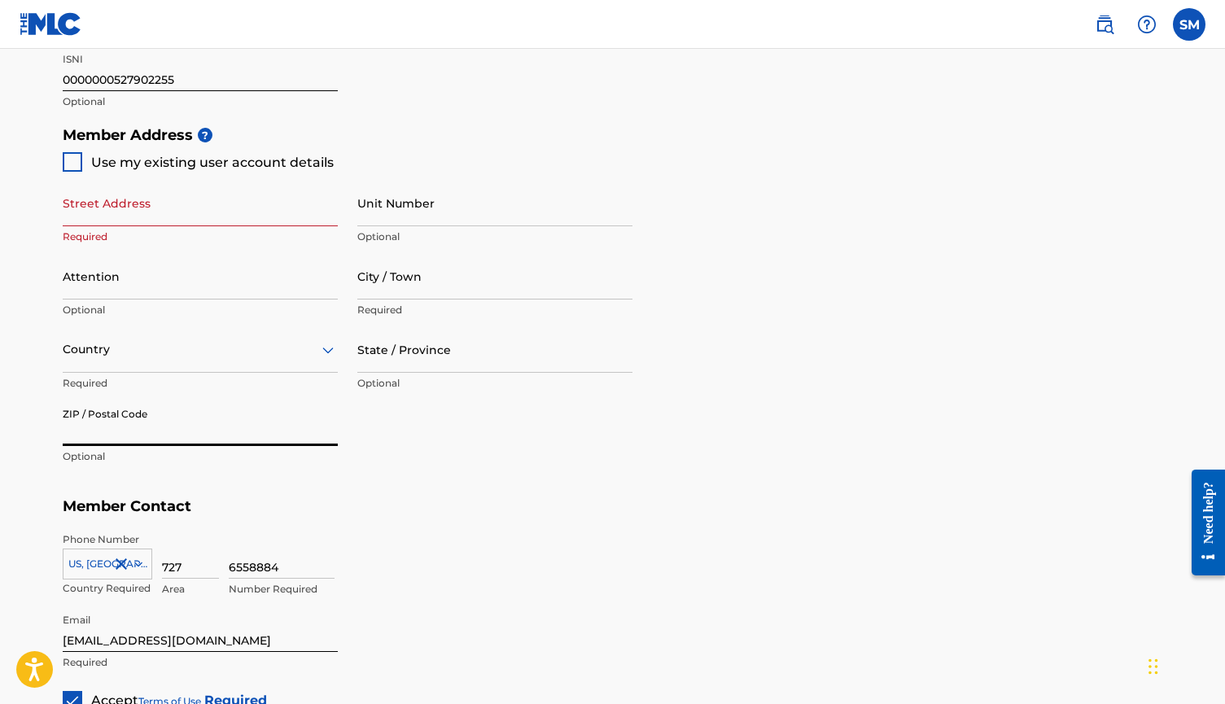
scroll to position [650, 0]
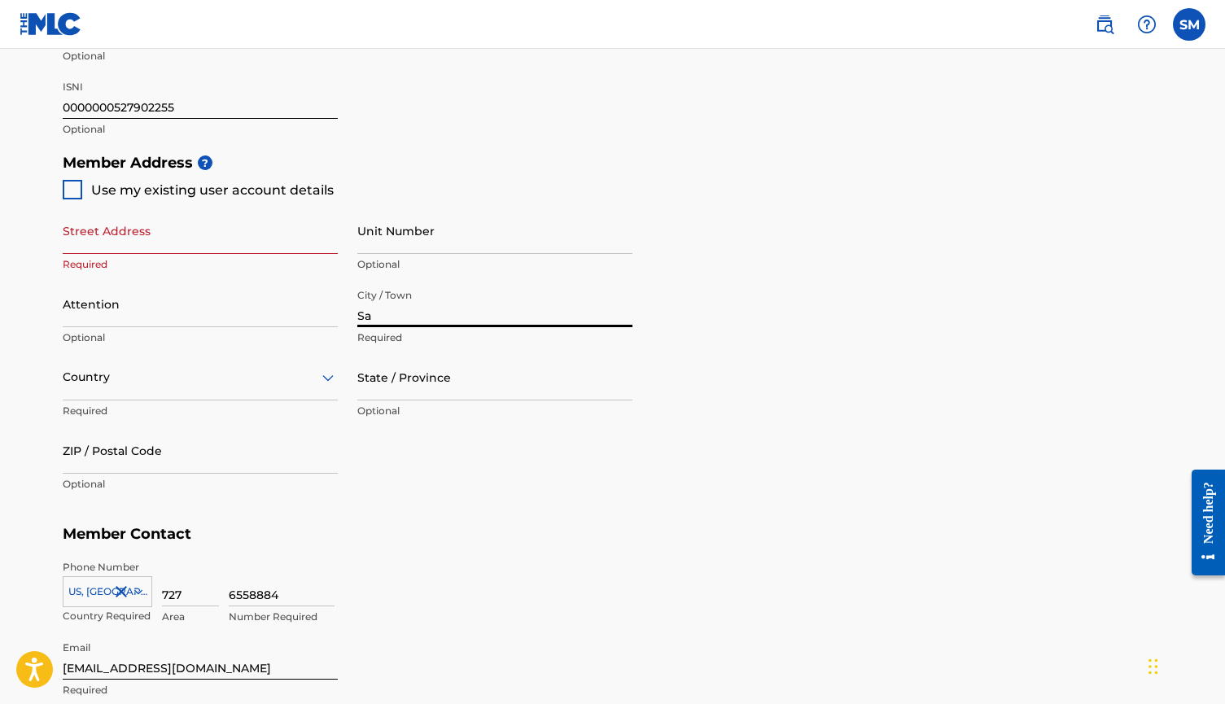
type input "S"
click at [73, 183] on div at bounding box center [73, 190] width 20 height 20
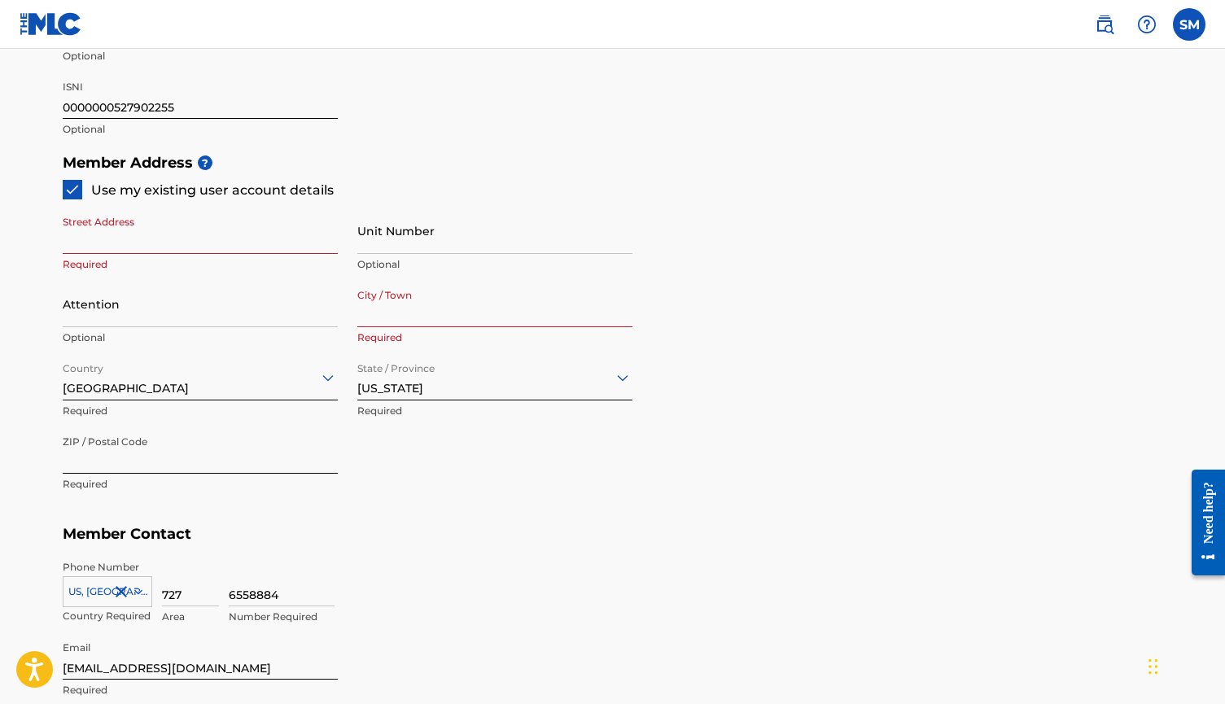
click at [33, 343] on main "Create a Member If you are a self-administered songwriter without a publisher t…" at bounding box center [612, 129] width 1225 height 1461
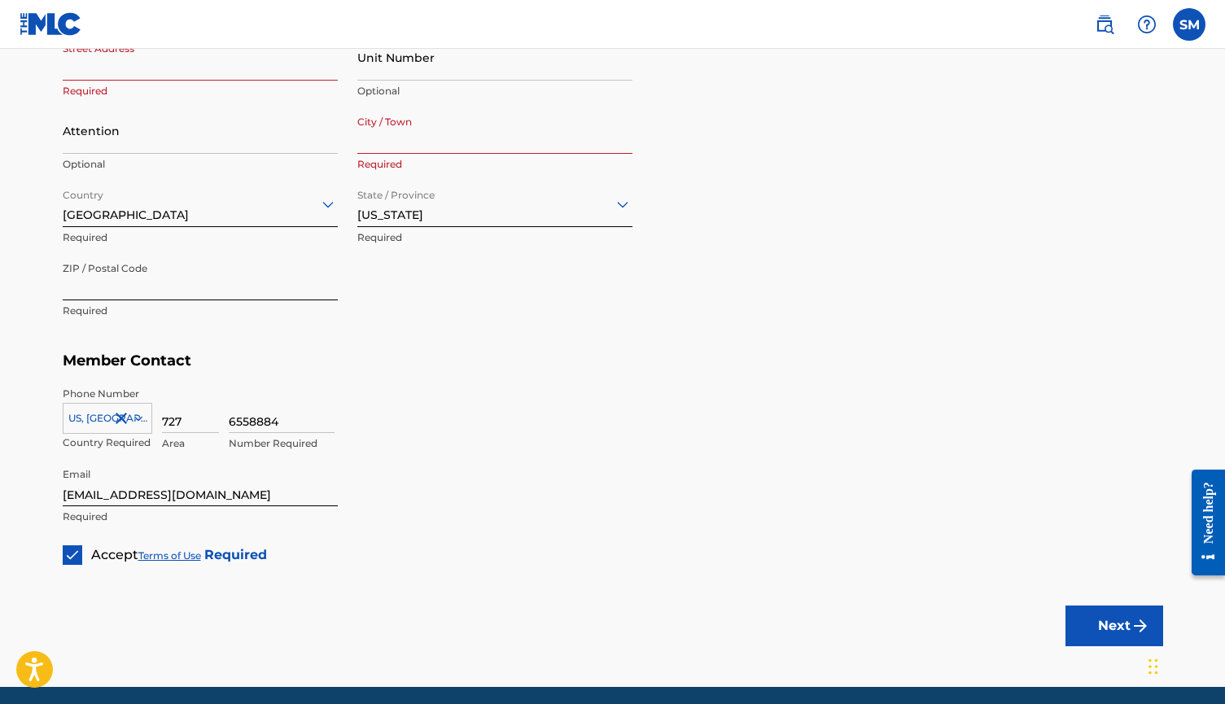
scroll to position [718, 0]
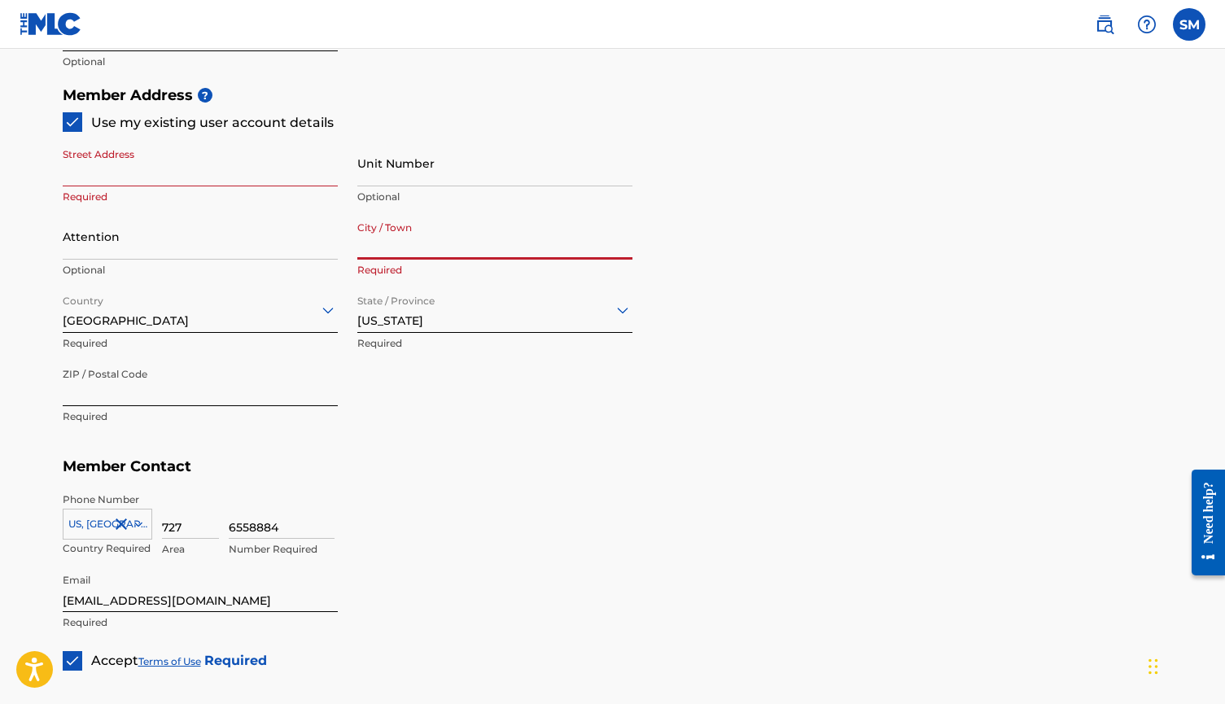
click at [503, 251] on input "City / Town" at bounding box center [494, 236] width 275 height 46
type input "[GEOGRAPHIC_DATA]"
click at [190, 168] on input "Street Address" at bounding box center [200, 163] width 275 height 46
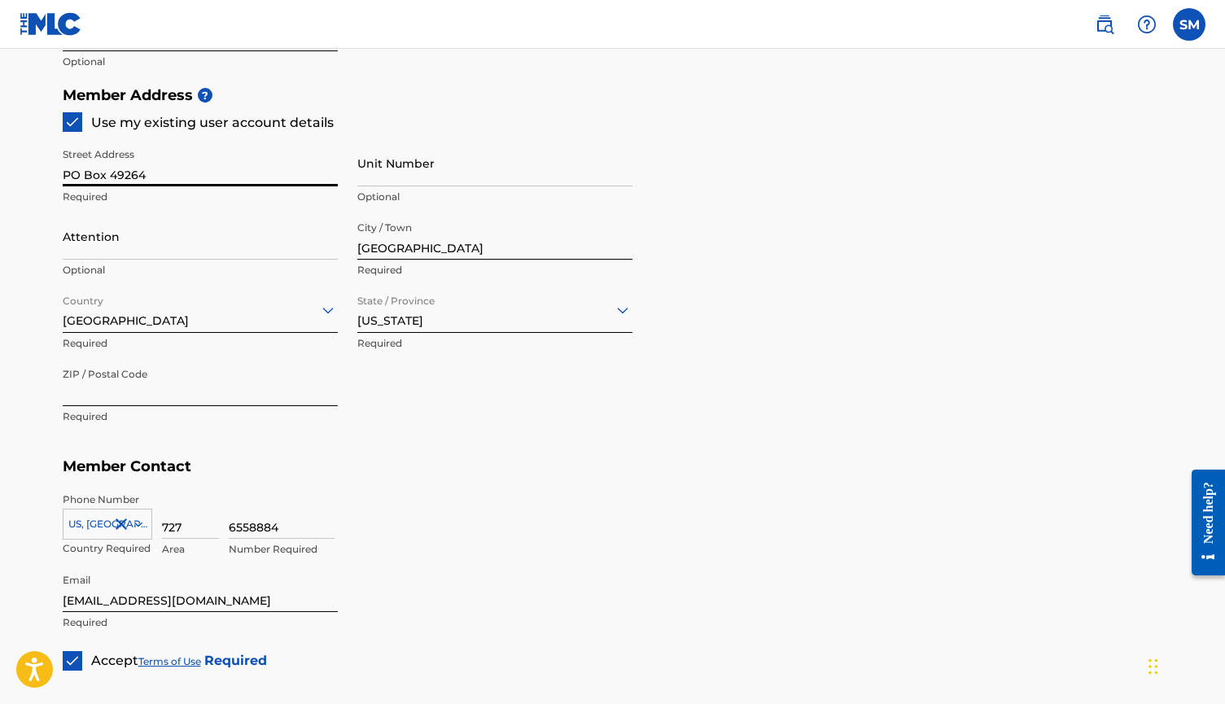
type input "PO Box 49264"
click at [173, 244] on input "Attention" at bounding box center [200, 236] width 275 height 46
click at [33, 250] on main "Create a Member If you are a self-administered songwriter without a publisher t…" at bounding box center [612, 61] width 1225 height 1461
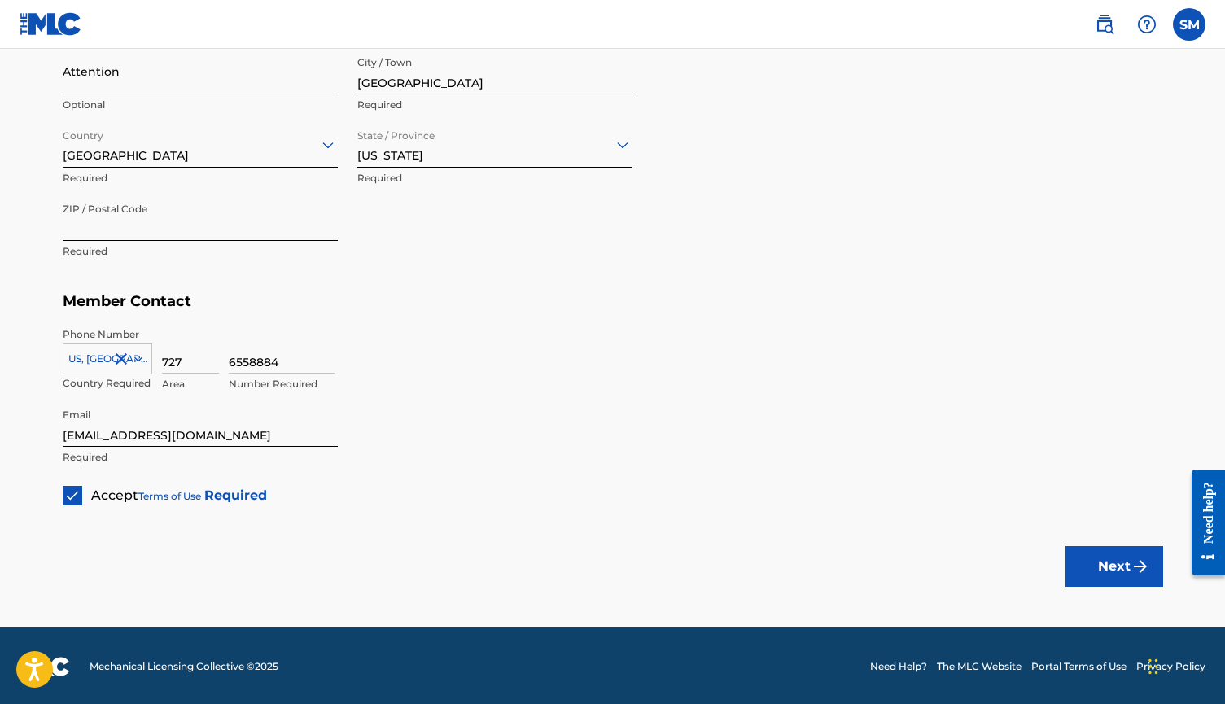
scroll to position [882, 0]
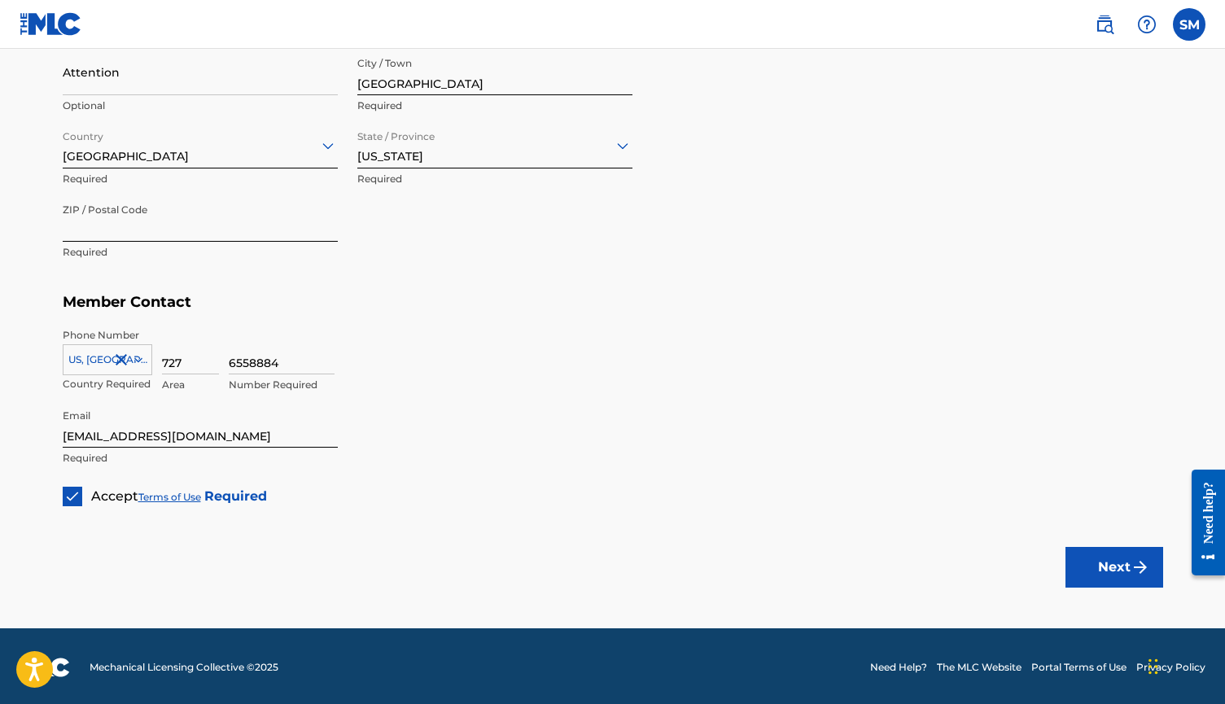
click at [1095, 570] on button "Next" at bounding box center [1114, 567] width 98 height 41
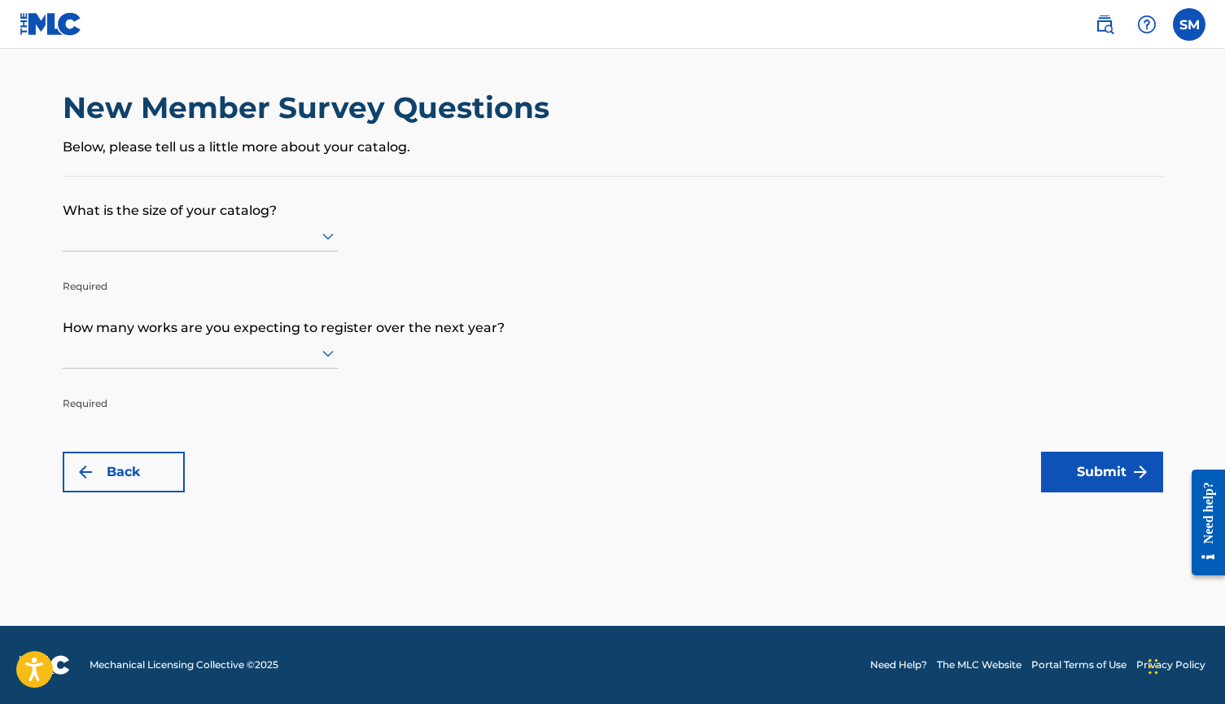
click at [325, 241] on icon at bounding box center [328, 236] width 20 height 20
click at [379, 217] on p "What is the size of your catalog?" at bounding box center [613, 199] width 1100 height 44
click at [304, 228] on div at bounding box center [200, 236] width 275 height 31
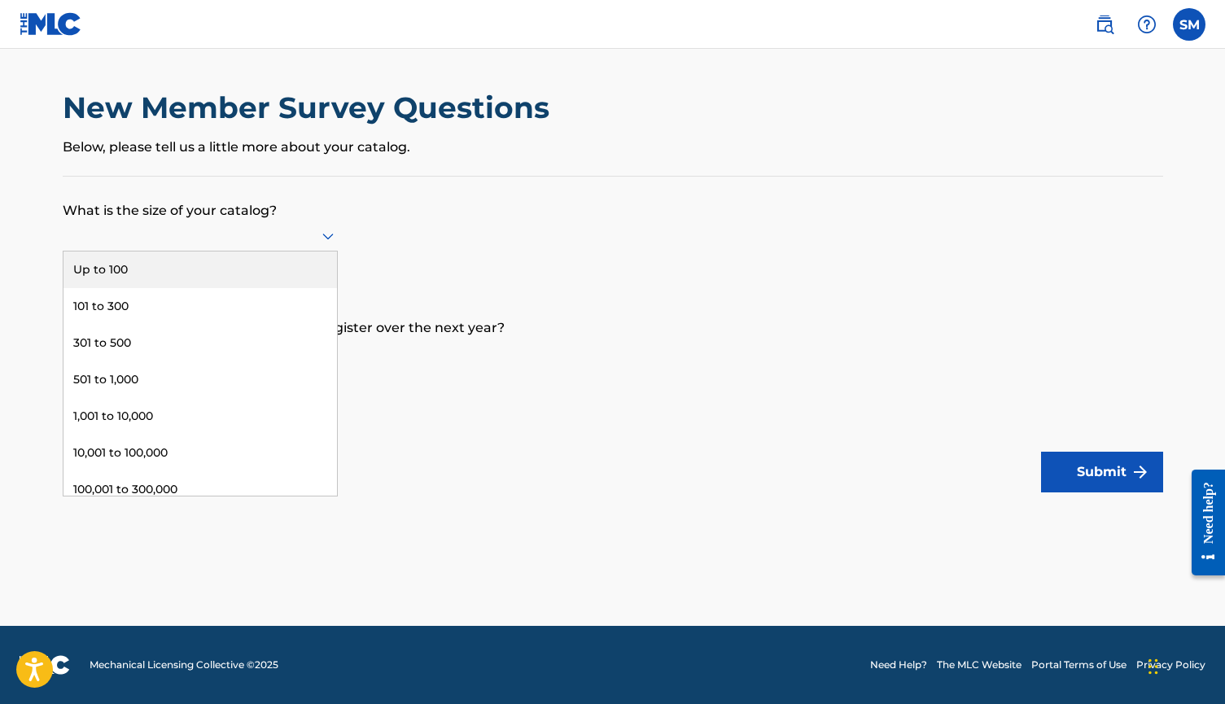
click at [280, 286] on div "Up to 100" at bounding box center [199, 269] width 273 height 37
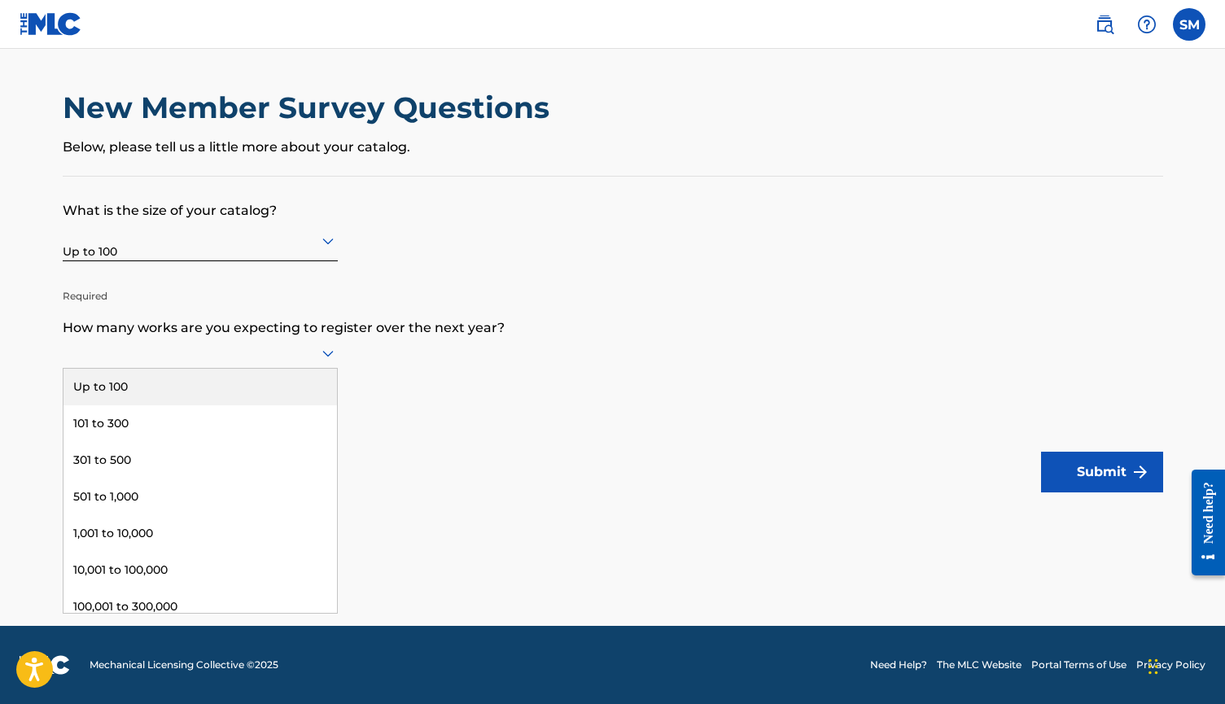
click at [280, 363] on div at bounding box center [200, 353] width 275 height 20
click at [272, 404] on div "Up to 100" at bounding box center [199, 387] width 273 height 37
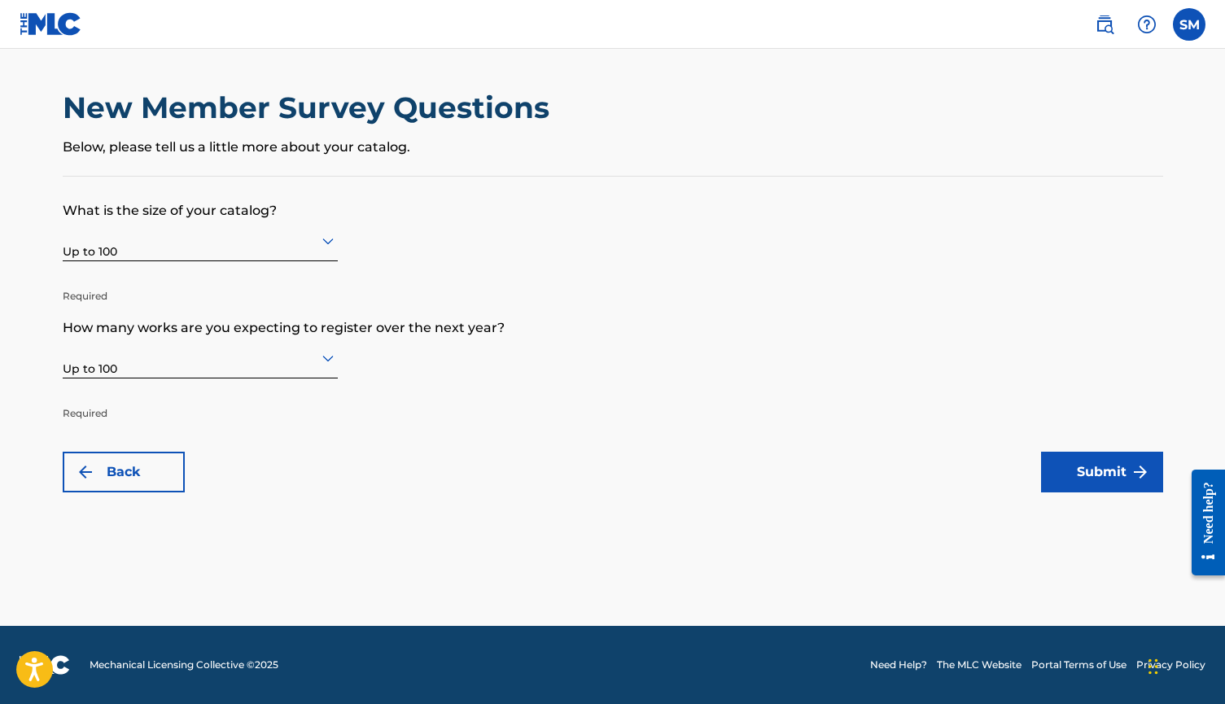
click at [1081, 481] on button "Submit" at bounding box center [1102, 472] width 122 height 41
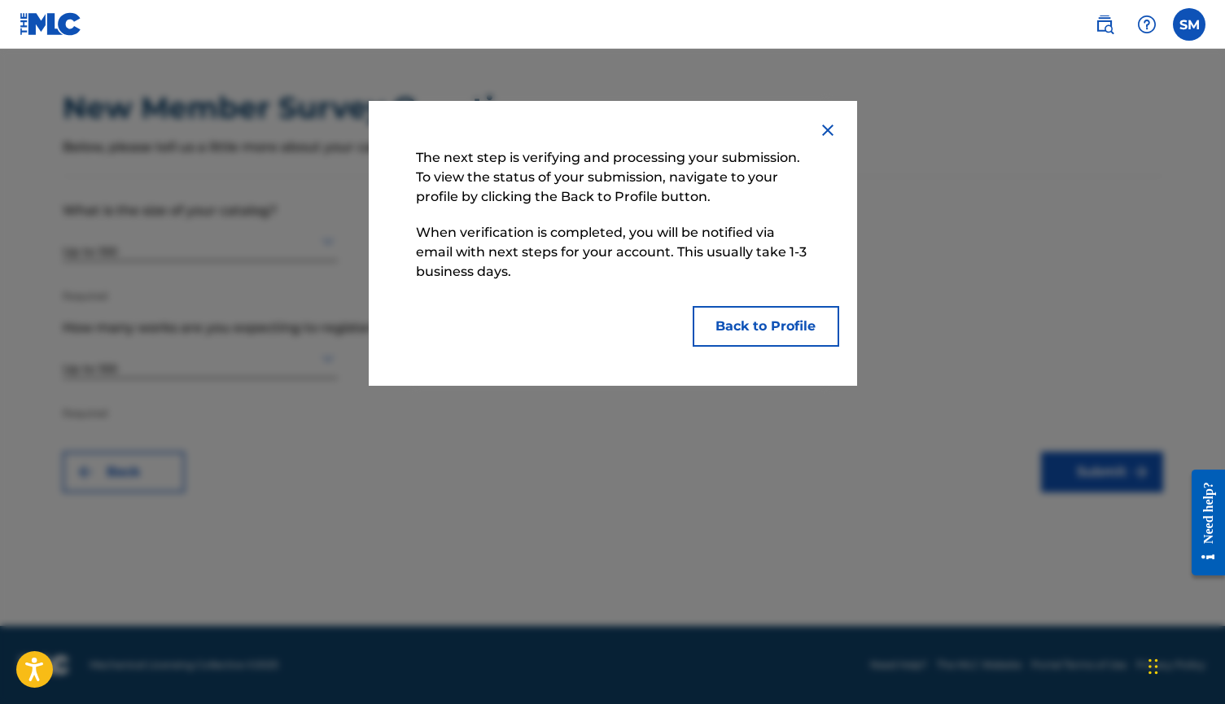
click at [786, 337] on button "Back to Profile" at bounding box center [765, 326] width 146 height 41
